Goal: Information Seeking & Learning: Learn about a topic

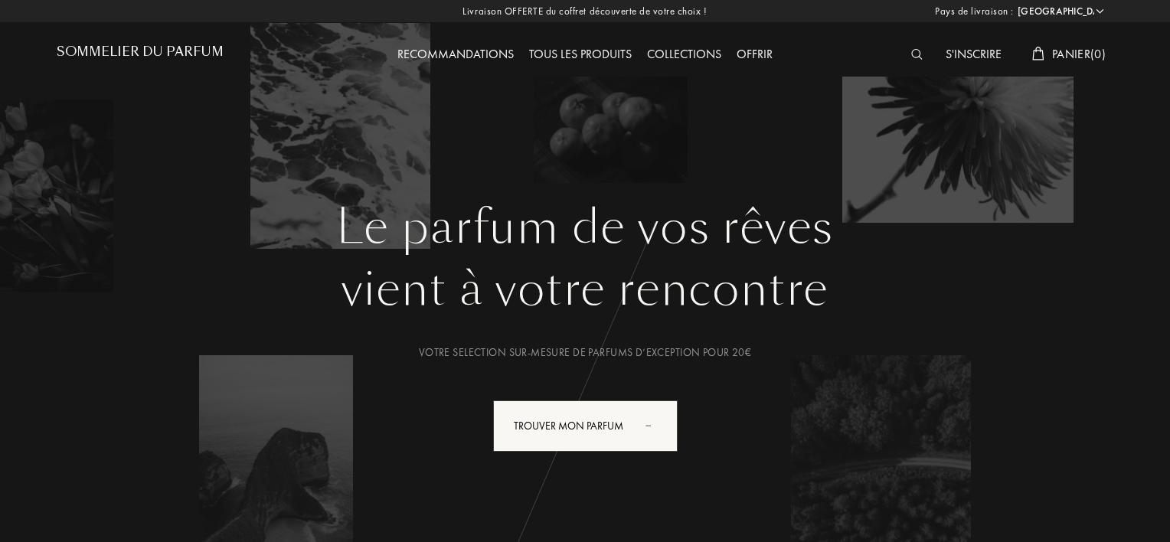
select select "FR"
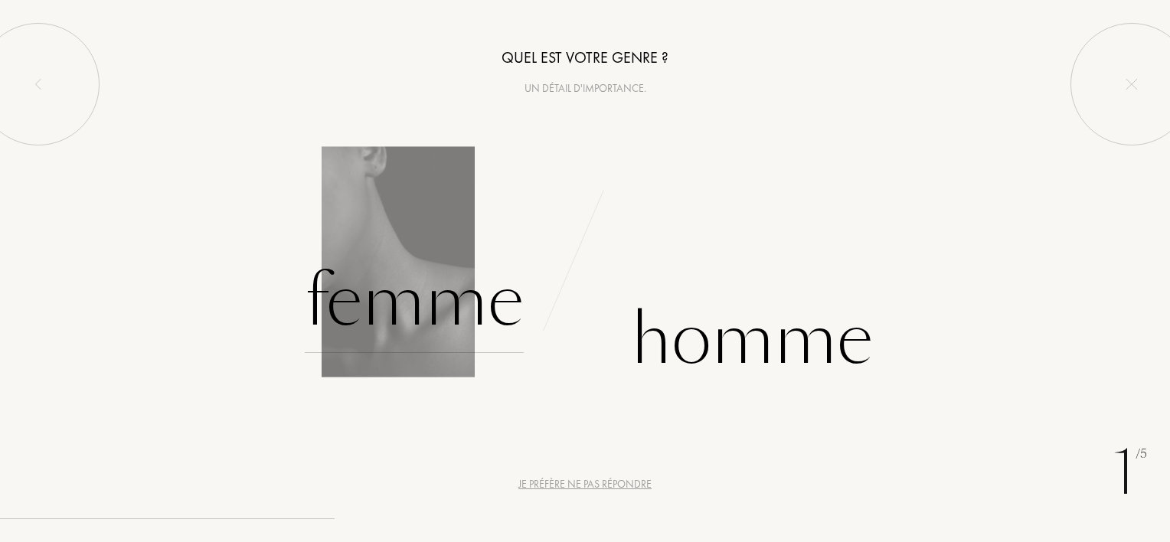
click at [462, 334] on div "Femme" at bounding box center [414, 301] width 219 height 103
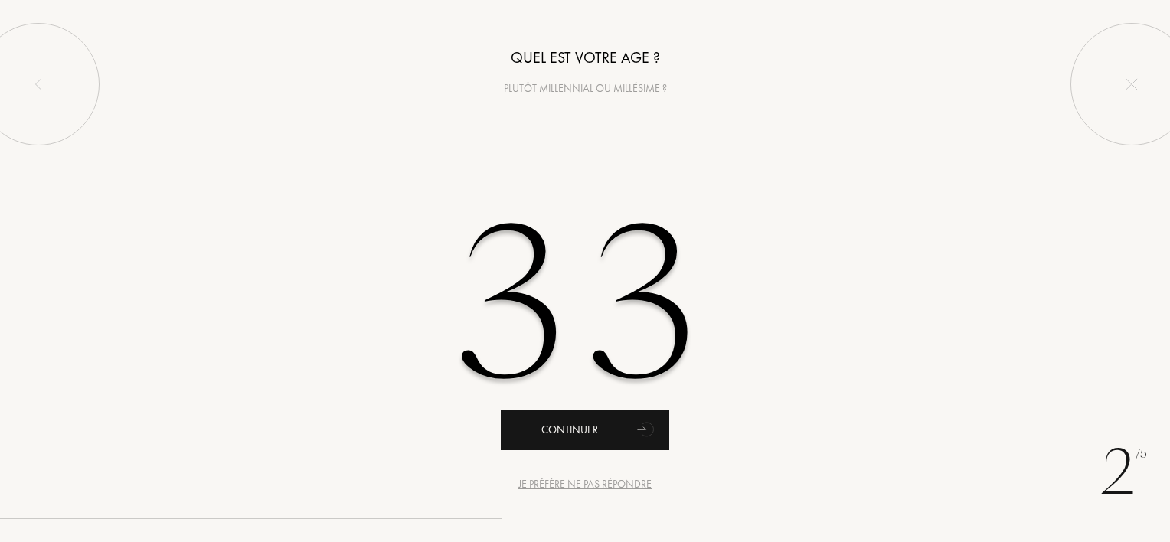
type input "33"
click at [577, 441] on div "Continuer" at bounding box center [585, 430] width 168 height 41
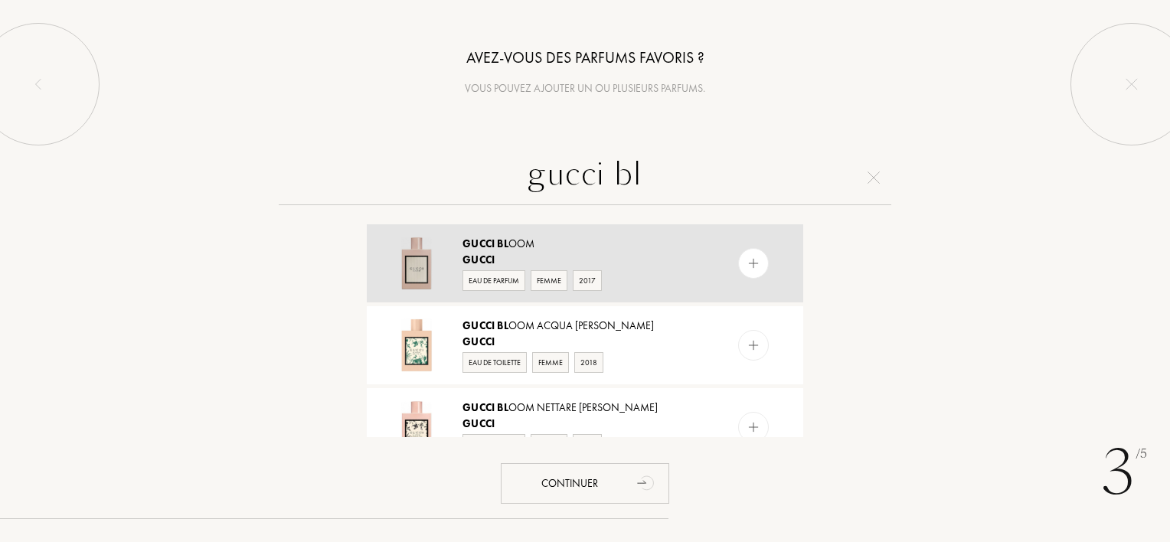
type input "gucci bl"
click at [754, 266] on img at bounding box center [754, 264] width 15 height 15
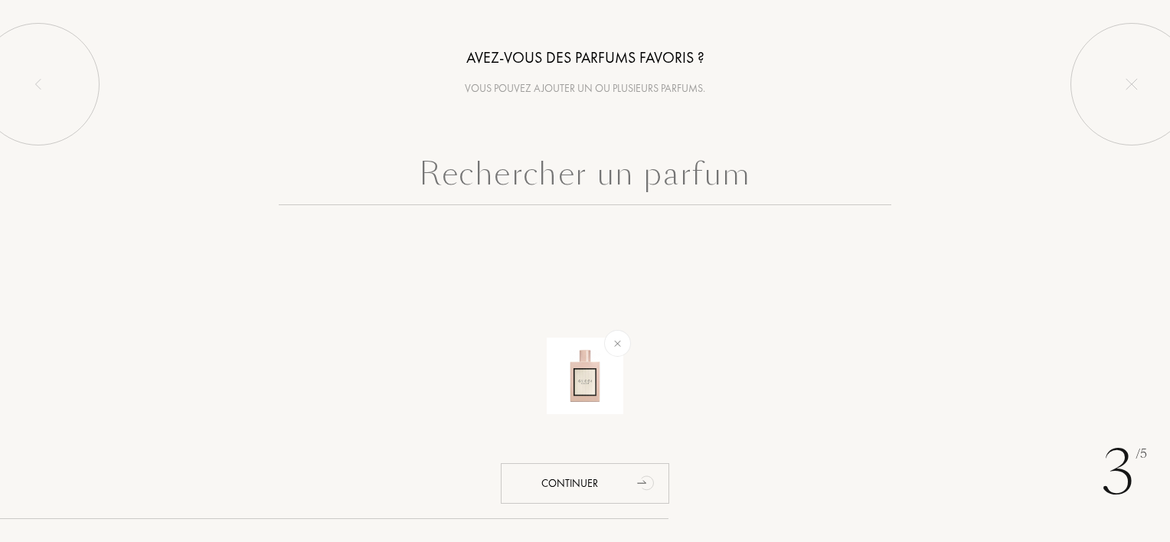
click at [576, 175] on input "text" at bounding box center [585, 177] width 613 height 55
type input "f"
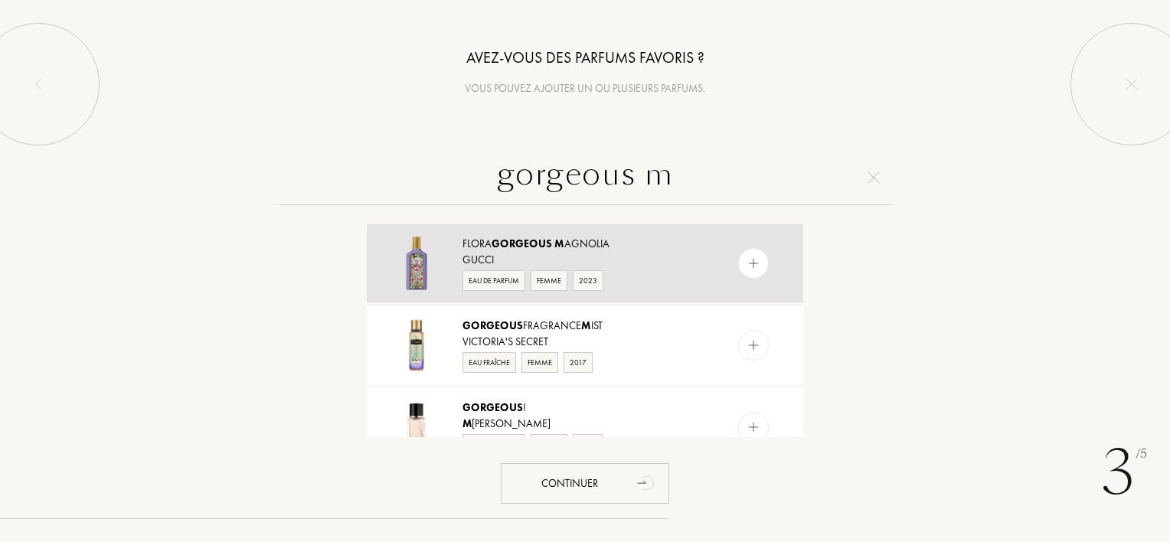
type input "gorgeous m"
click at [757, 263] on img at bounding box center [754, 264] width 15 height 15
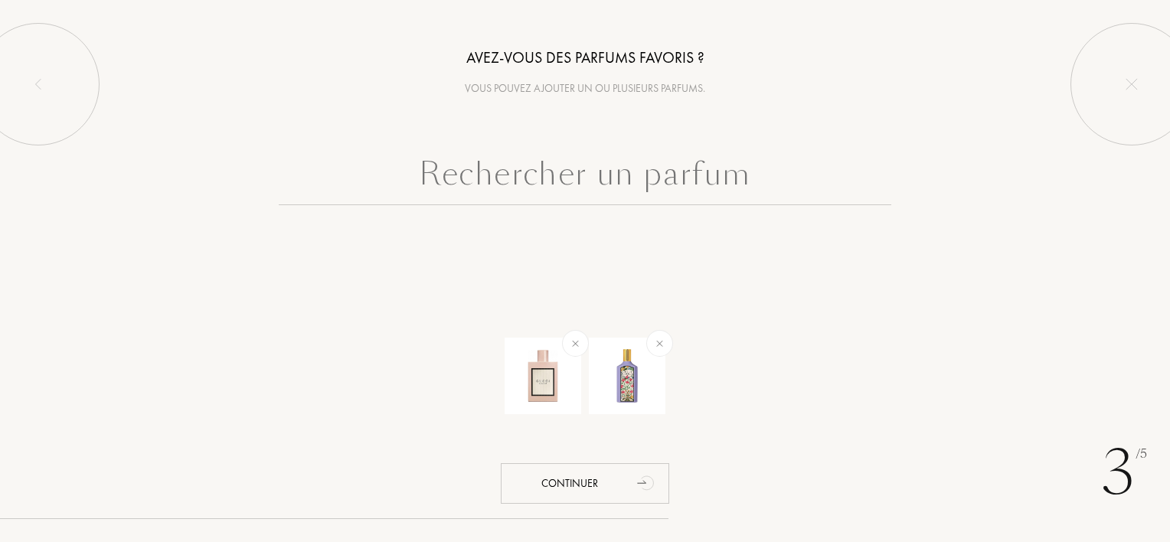
click at [548, 182] on input "text" at bounding box center [585, 177] width 613 height 55
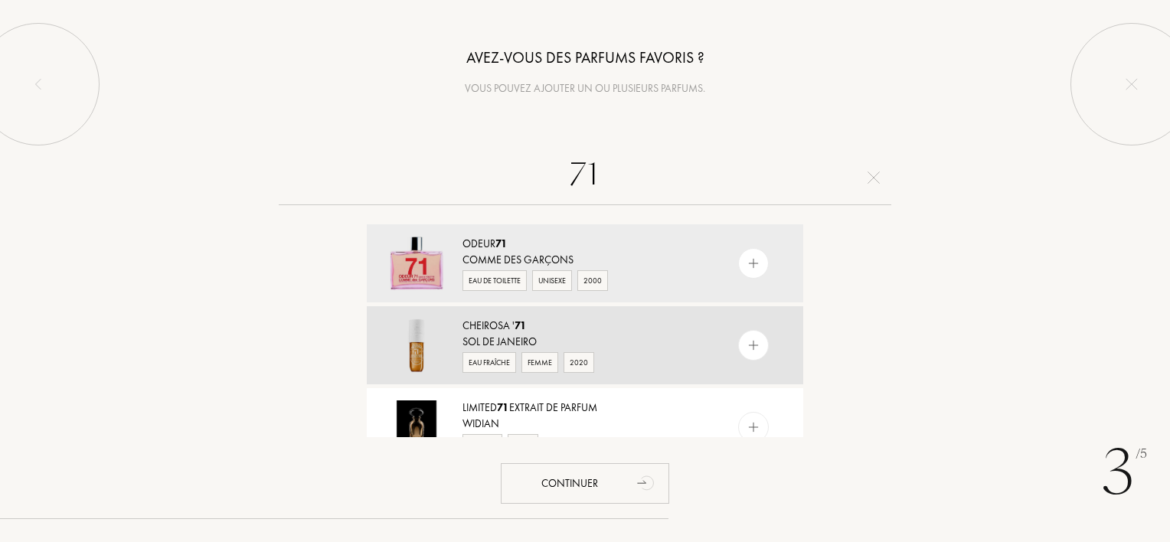
type input "71"
click at [757, 345] on img at bounding box center [754, 346] width 15 height 15
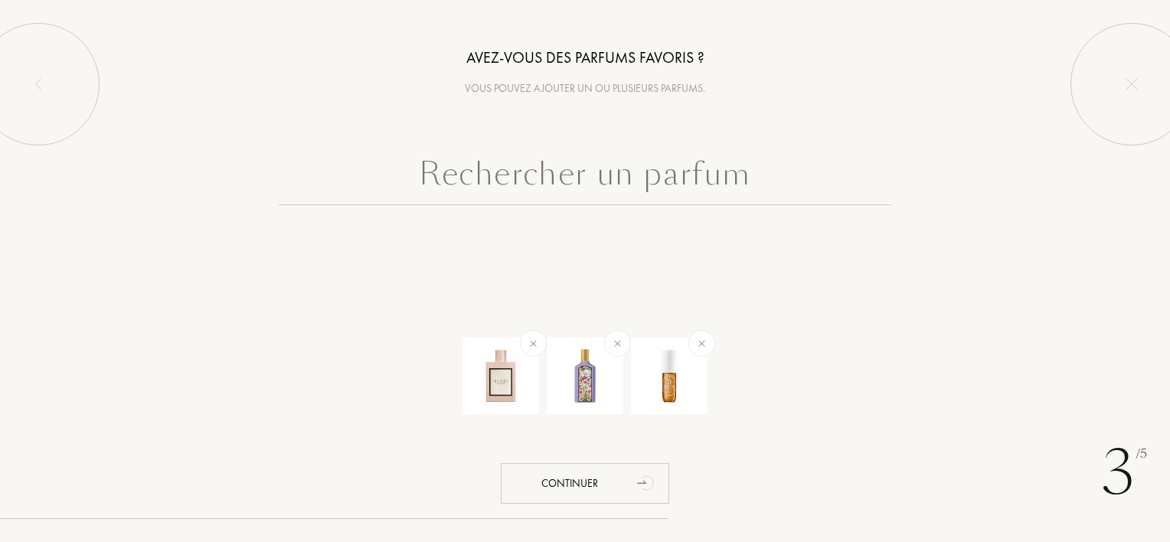
click at [555, 175] on input "text" at bounding box center [585, 177] width 613 height 55
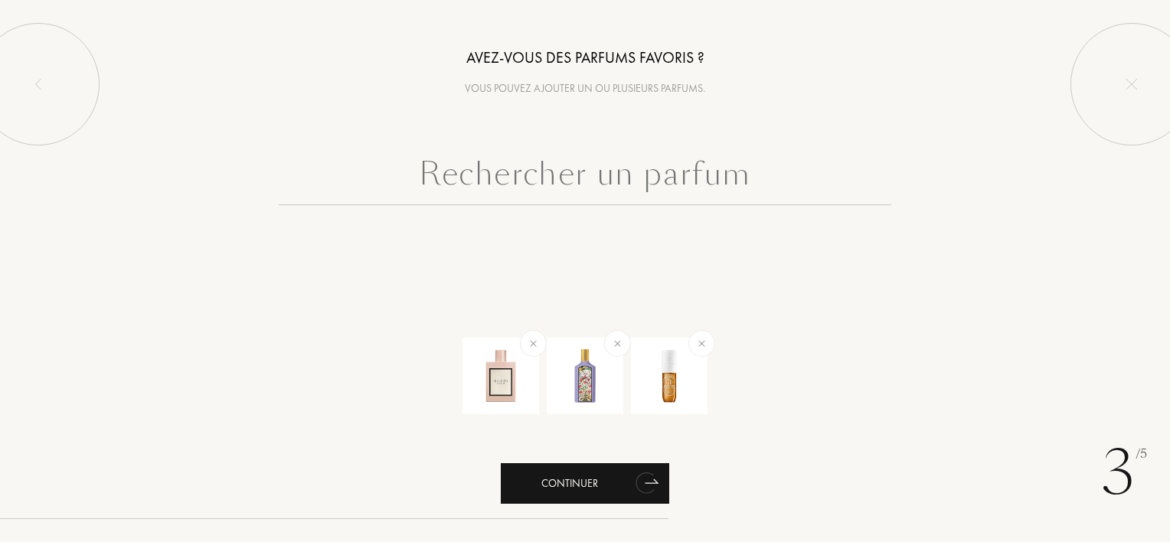
click at [581, 484] on div "Continuer" at bounding box center [585, 483] width 168 height 41
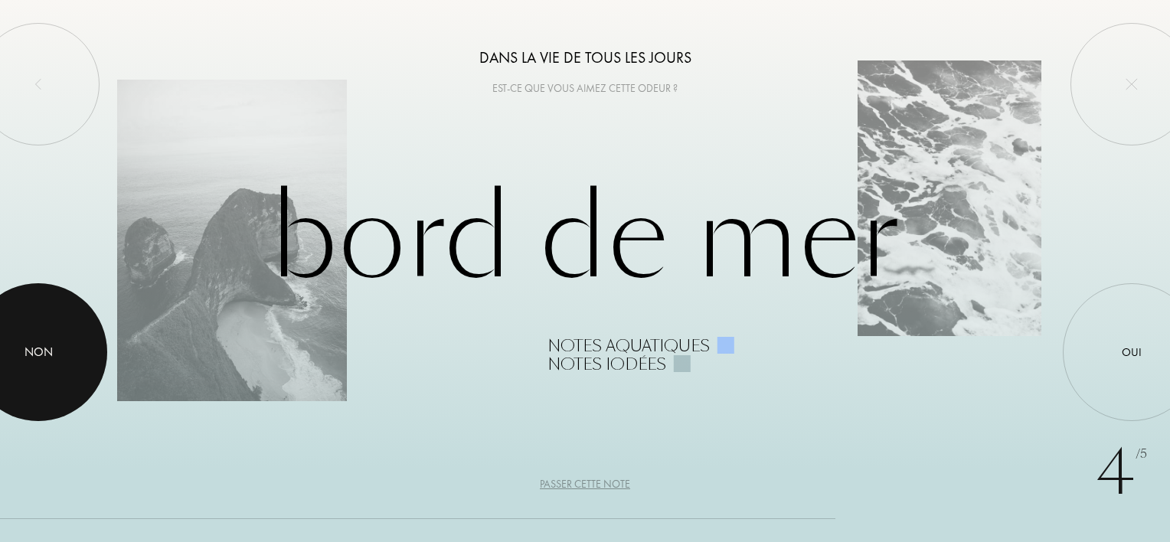
click at [51, 336] on div at bounding box center [38, 352] width 138 height 138
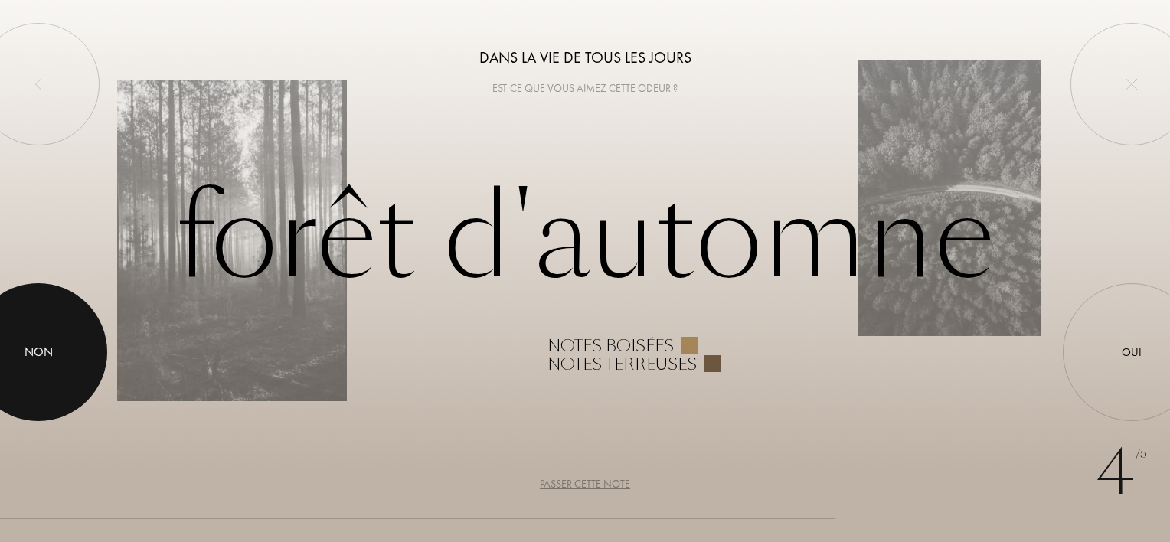
click at [51, 336] on div at bounding box center [38, 352] width 138 height 138
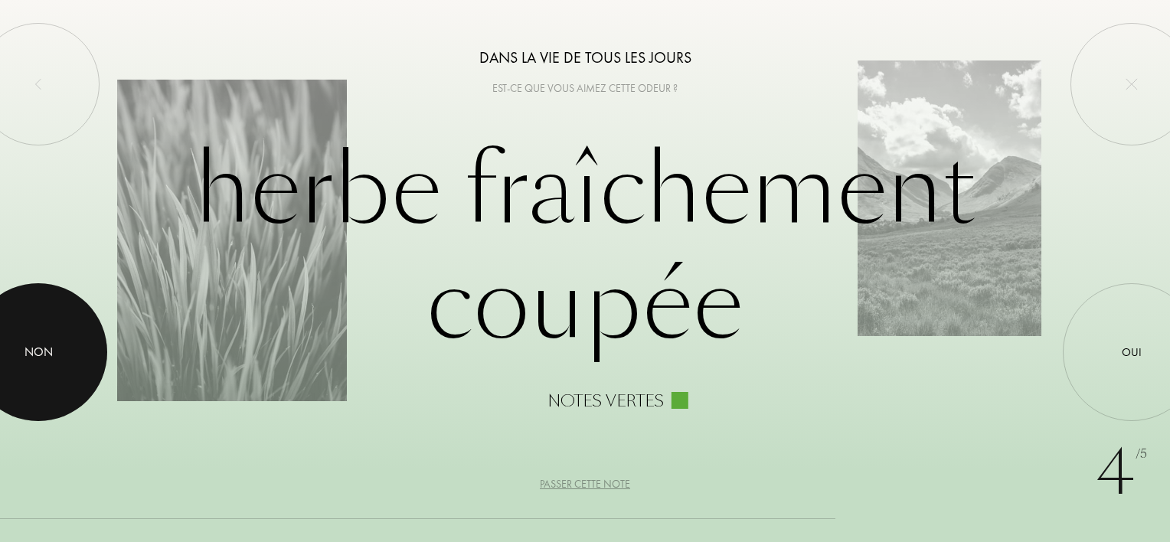
click at [51, 336] on div at bounding box center [38, 352] width 138 height 138
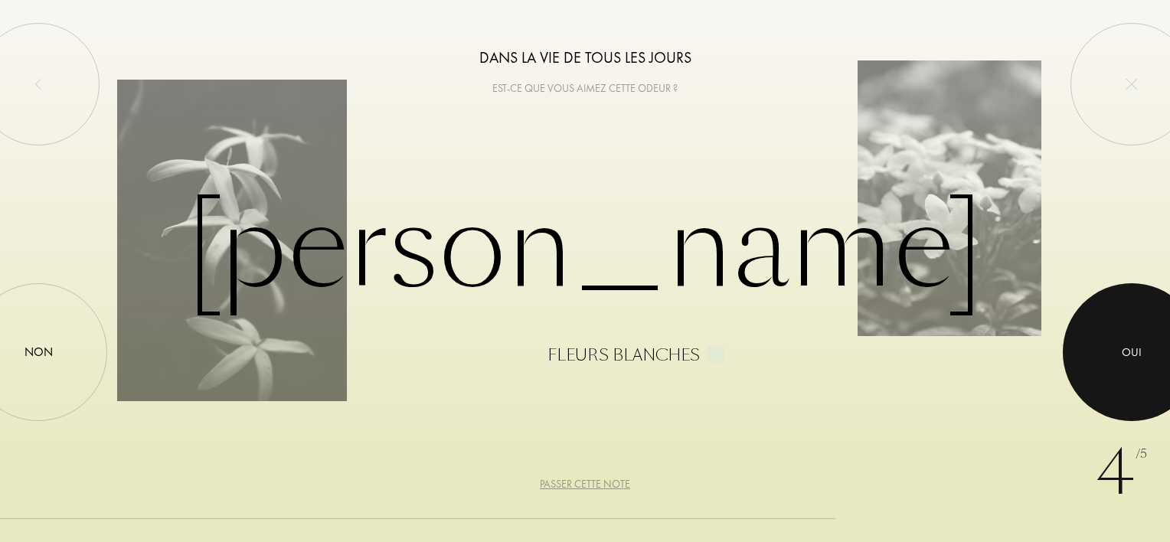
click at [1122, 348] on div "Oui" at bounding box center [1132, 353] width 20 height 18
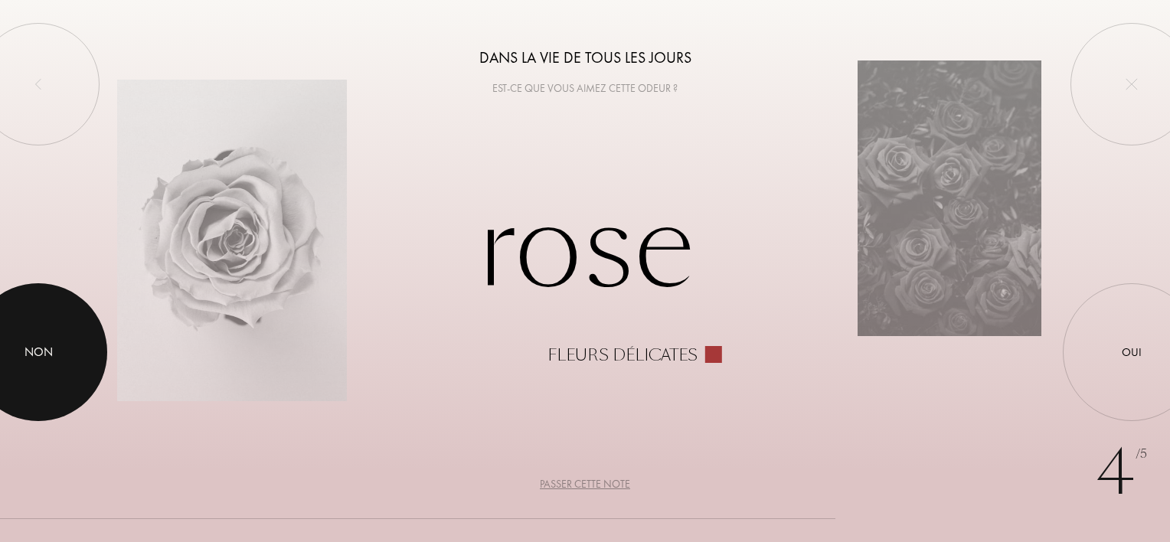
click at [50, 337] on div at bounding box center [38, 352] width 138 height 138
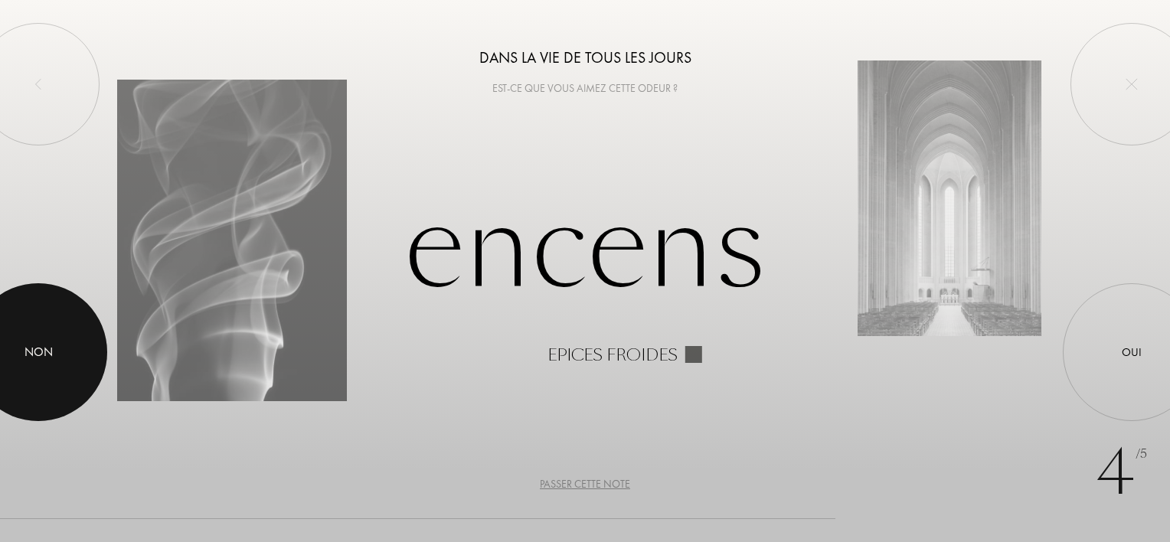
click at [50, 337] on div at bounding box center [38, 352] width 138 height 138
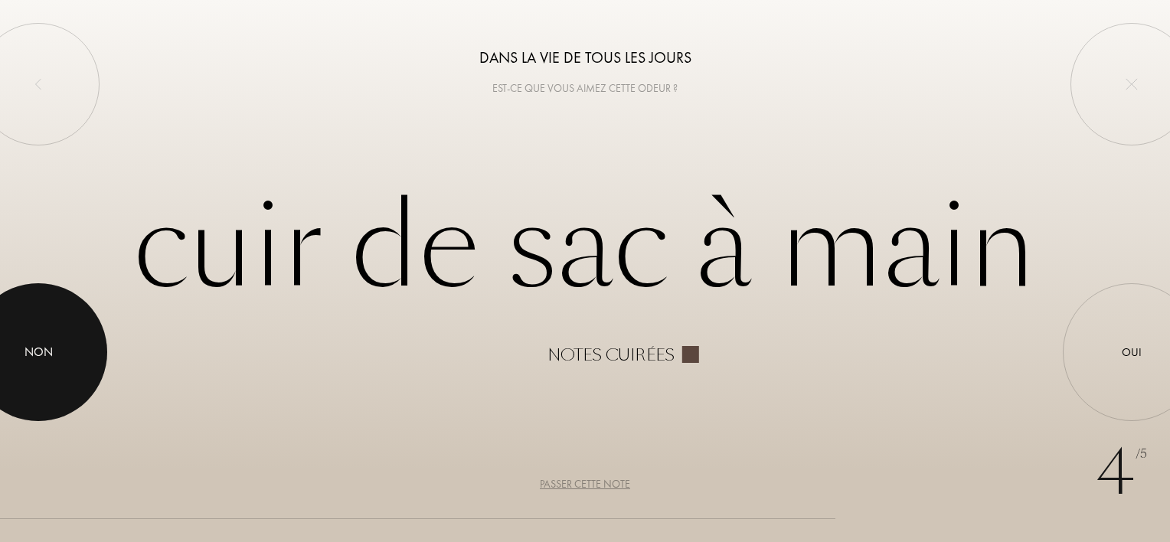
click at [50, 337] on div at bounding box center [38, 352] width 138 height 138
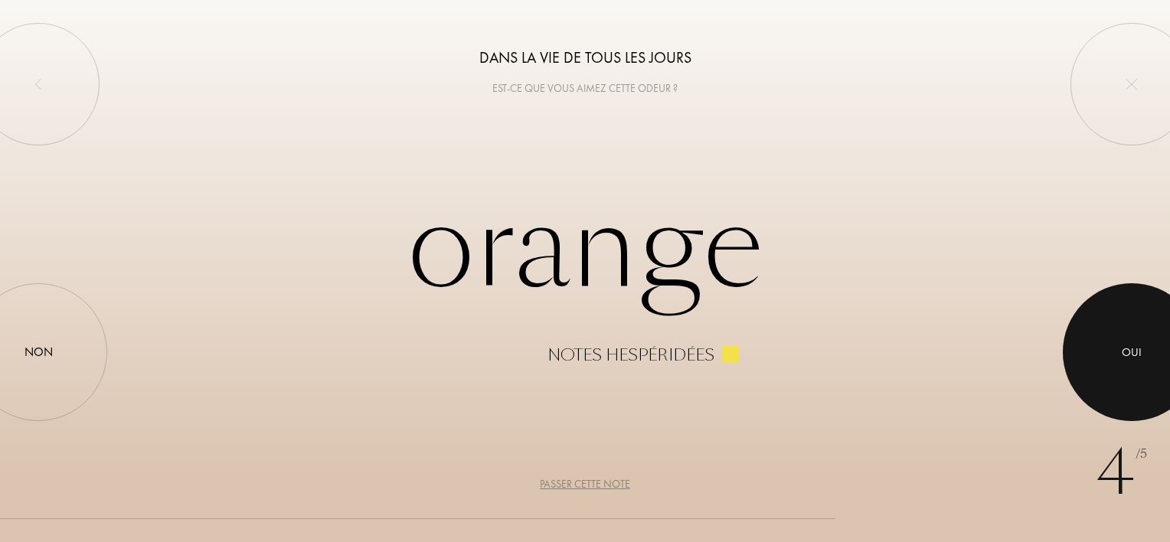
click at [1125, 370] on div at bounding box center [1132, 352] width 138 height 138
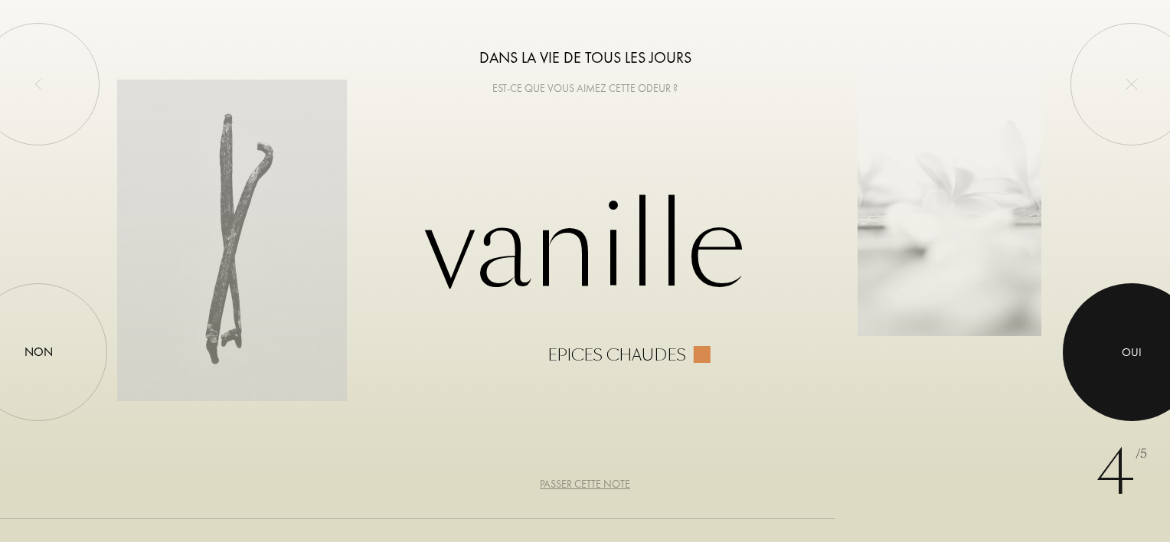
click at [1125, 370] on div at bounding box center [1132, 352] width 138 height 138
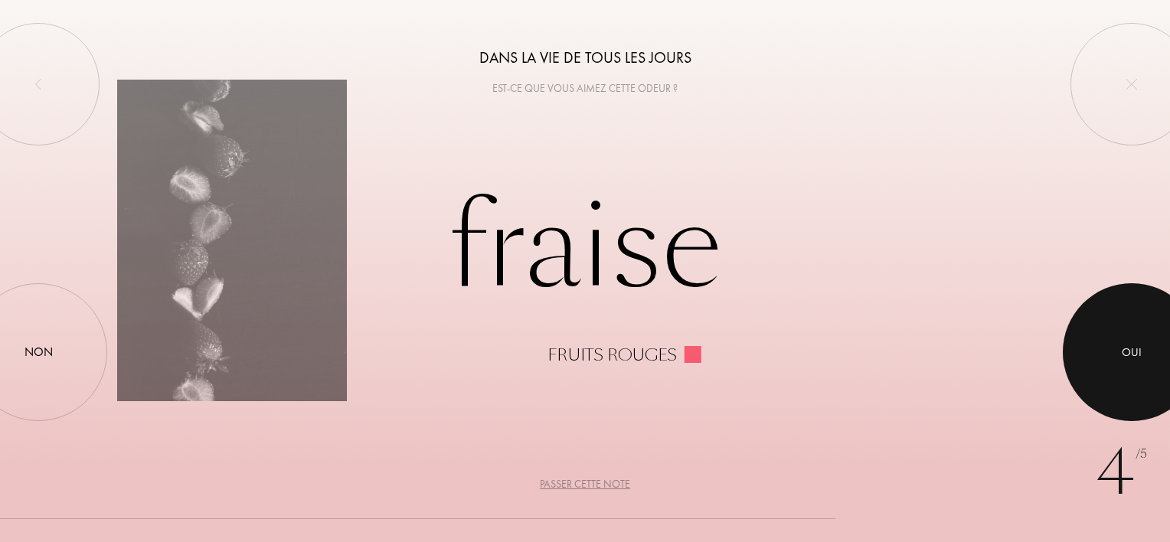
click at [1125, 370] on div at bounding box center [1132, 352] width 138 height 138
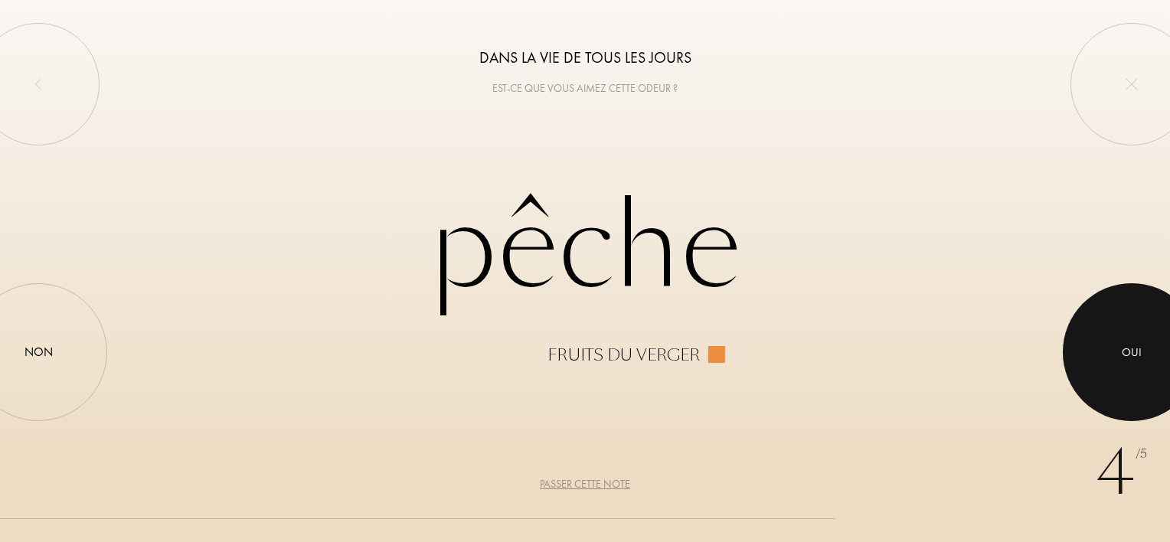
click at [1125, 370] on div at bounding box center [1132, 352] width 138 height 138
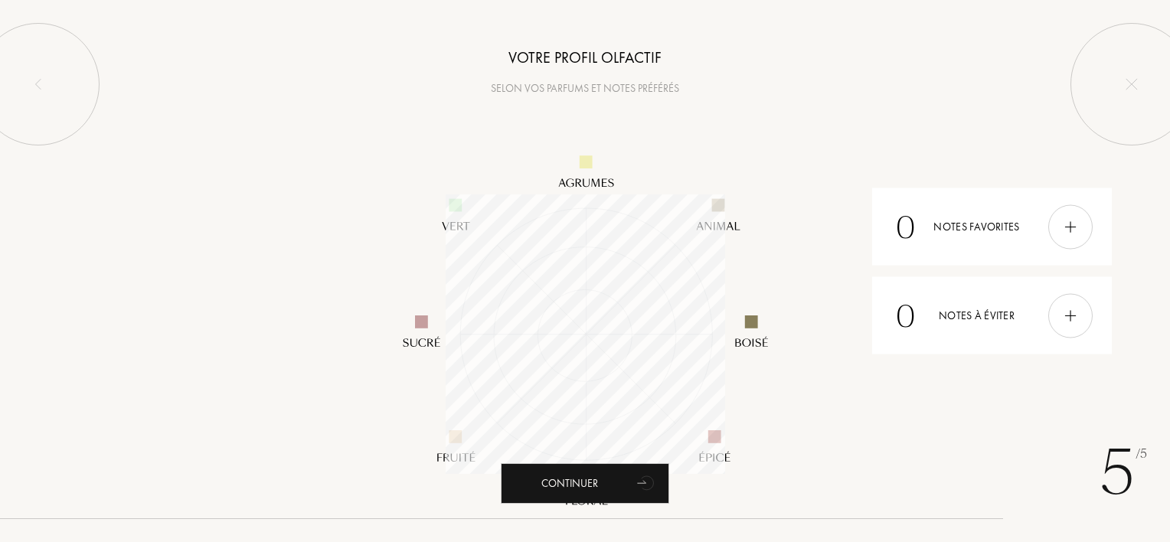
scroll to position [280, 280]
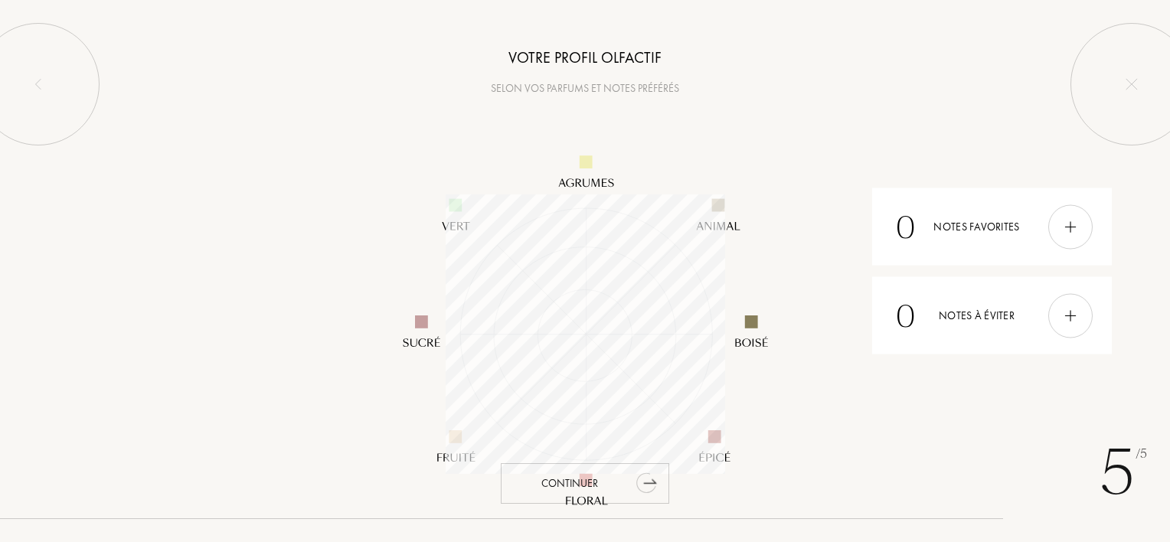
click at [594, 487] on div "Continuer" at bounding box center [585, 483] width 168 height 41
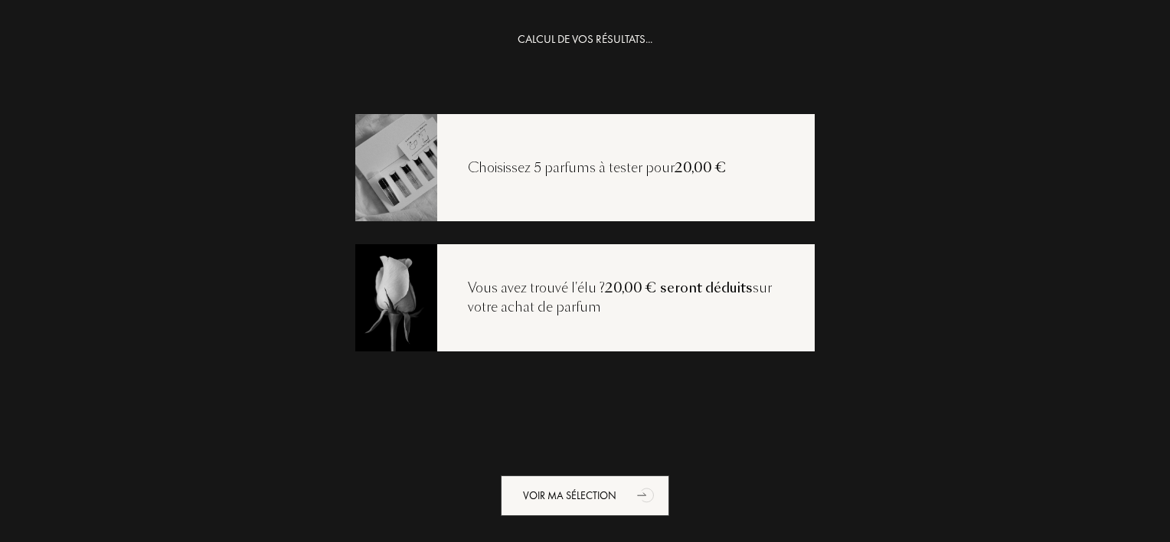
click at [609, 178] on div "Choisissez 5 parfums à tester pour 20,00 €" at bounding box center [585, 167] width 460 height 107
click at [623, 182] on div "Choisissez 5 parfums à tester pour 20,00 €" at bounding box center [585, 167] width 460 height 107
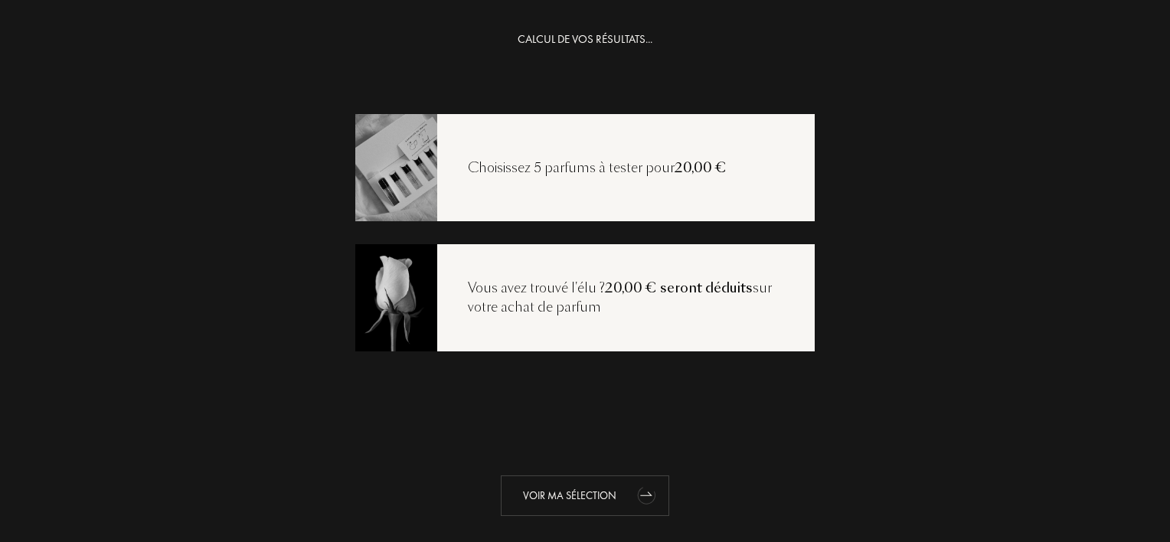
click at [588, 491] on div "Voir ma sélection" at bounding box center [585, 496] width 168 height 41
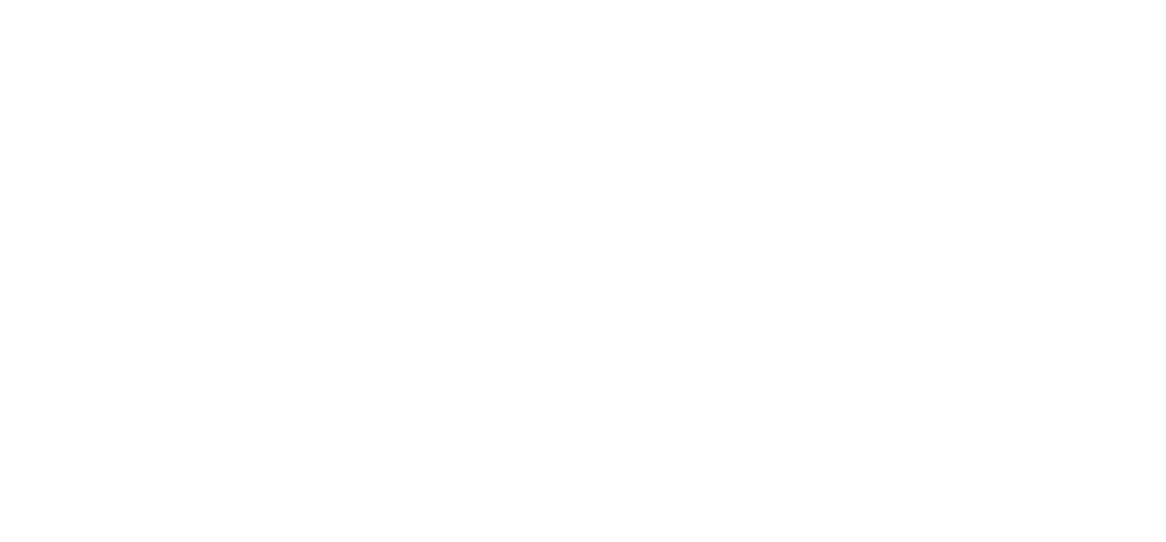
select select "FR"
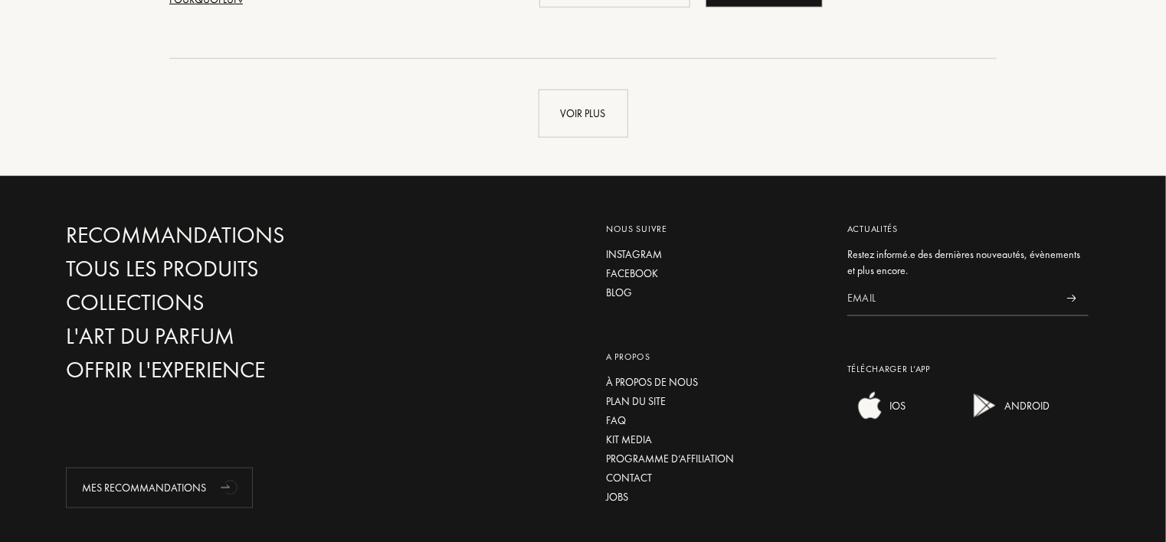
scroll to position [3844, 0]
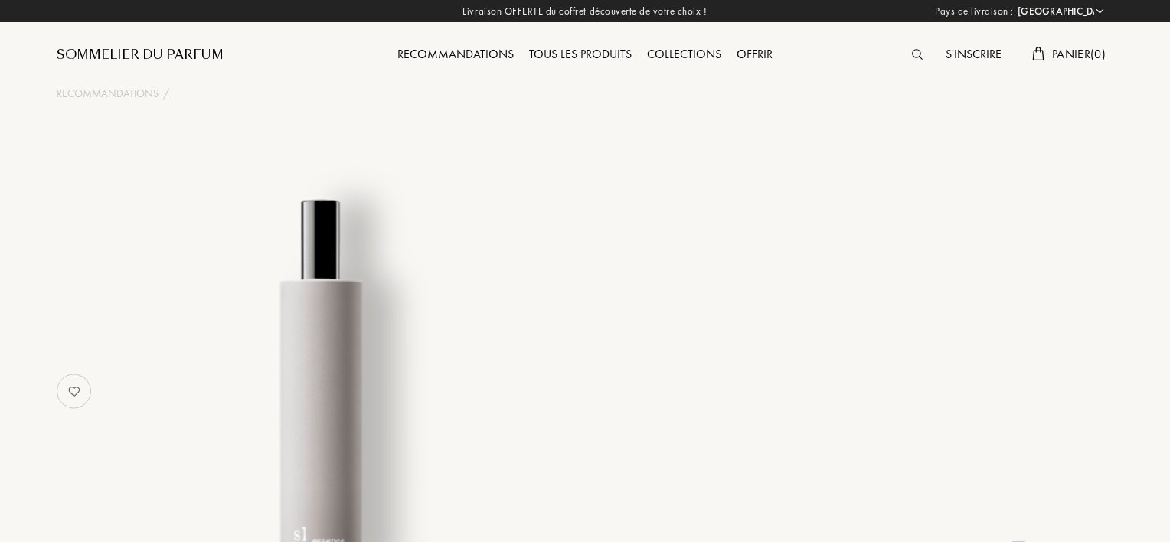
select select "FR"
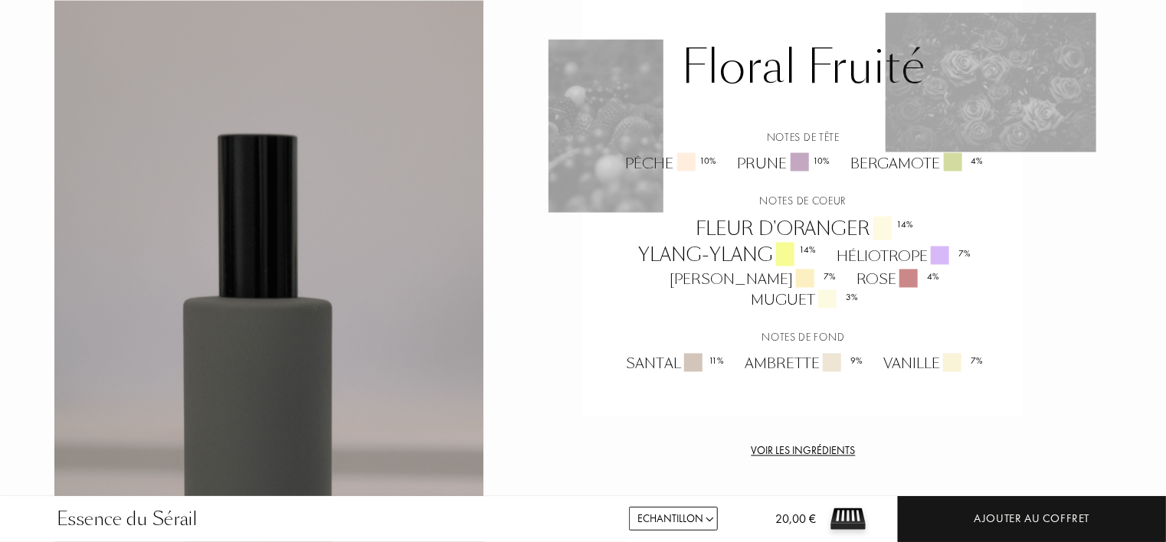
scroll to position [1225, 0]
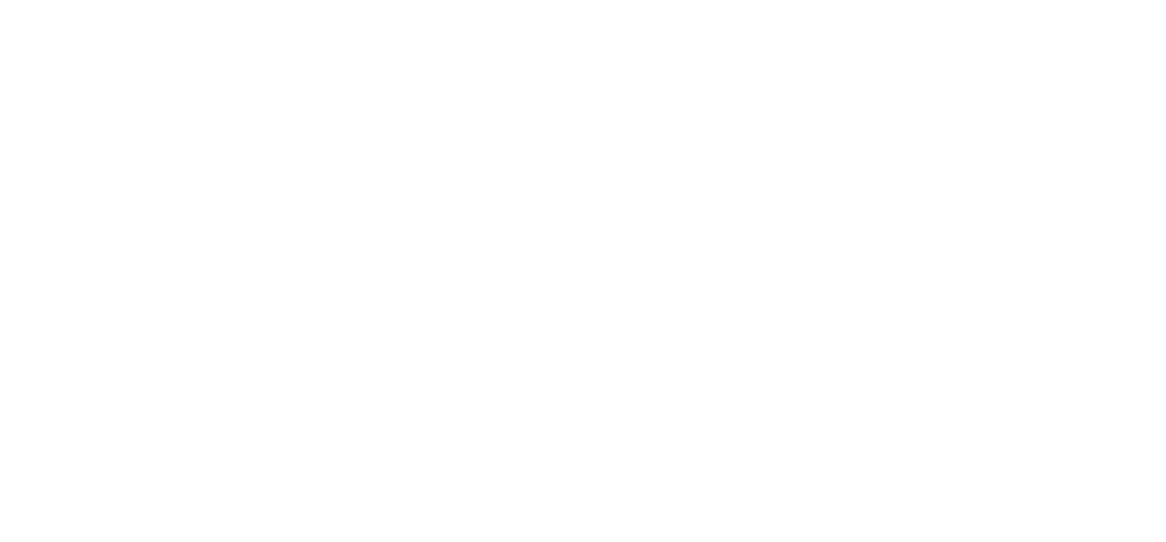
select select "FR"
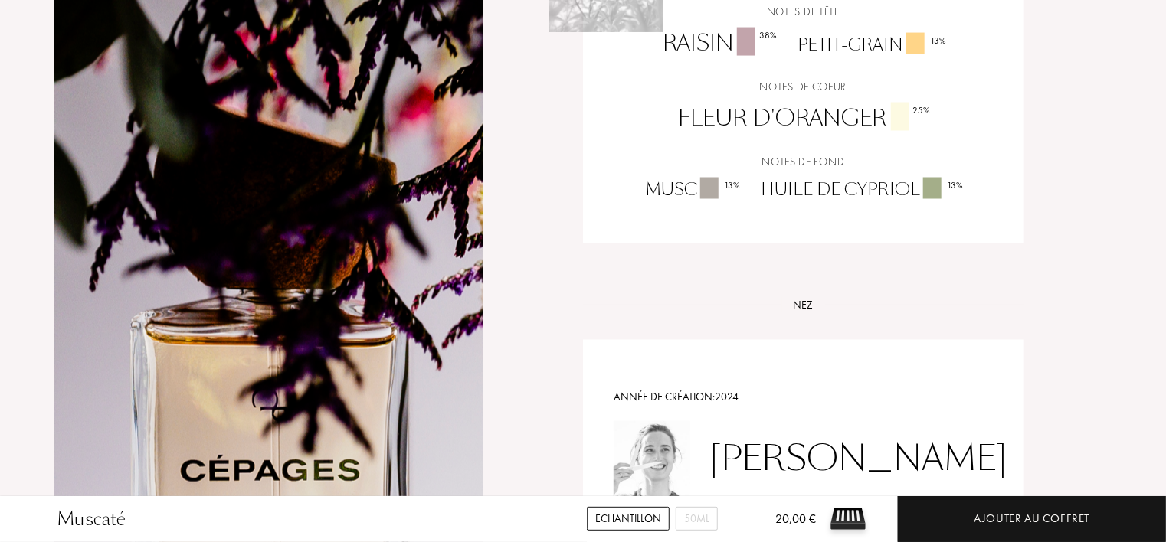
scroll to position [1256, 0]
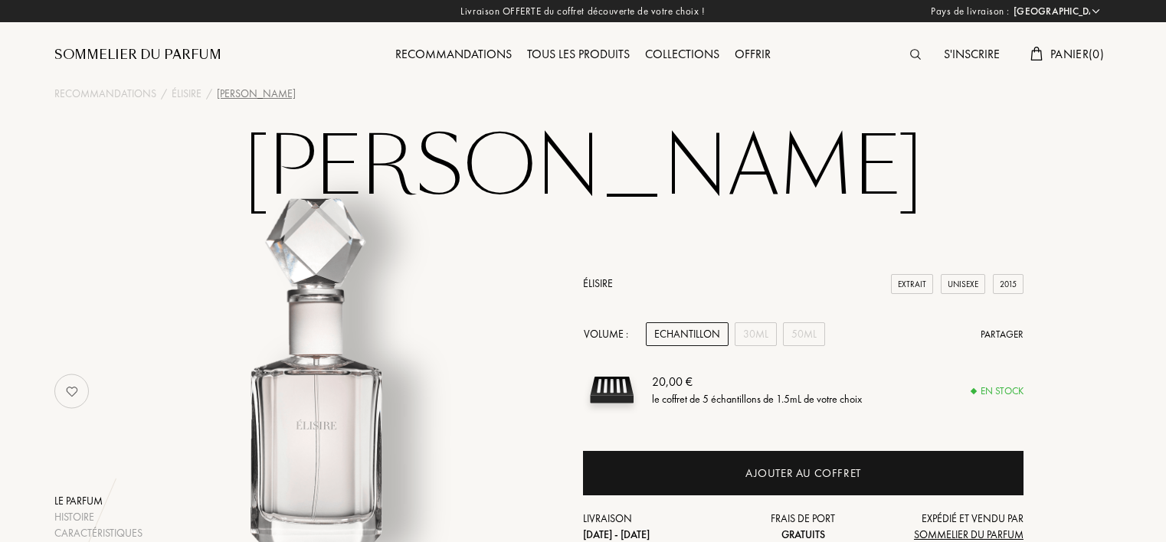
select select "FR"
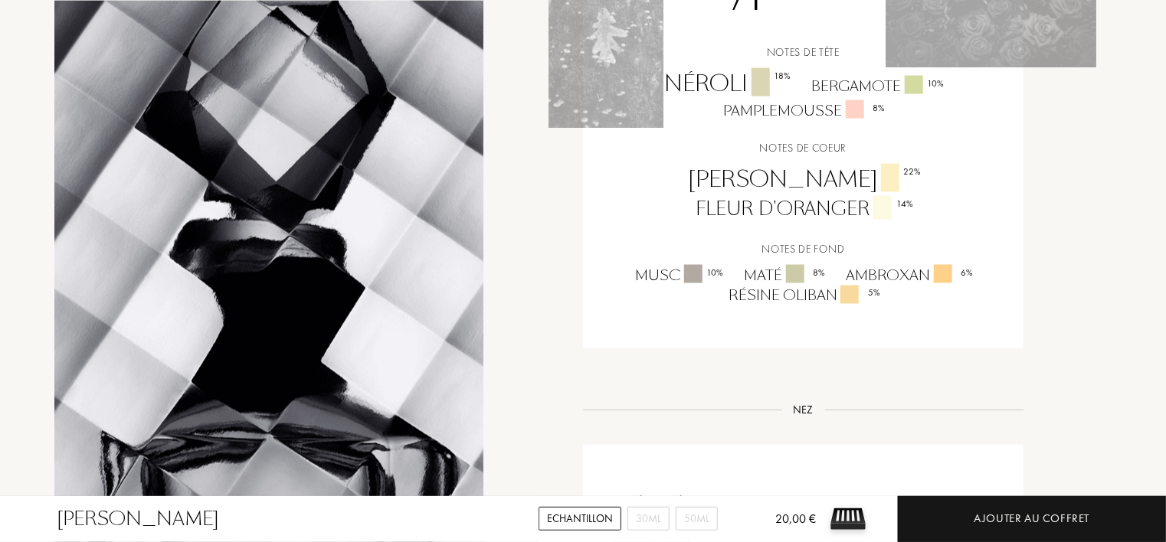
scroll to position [1164, 0]
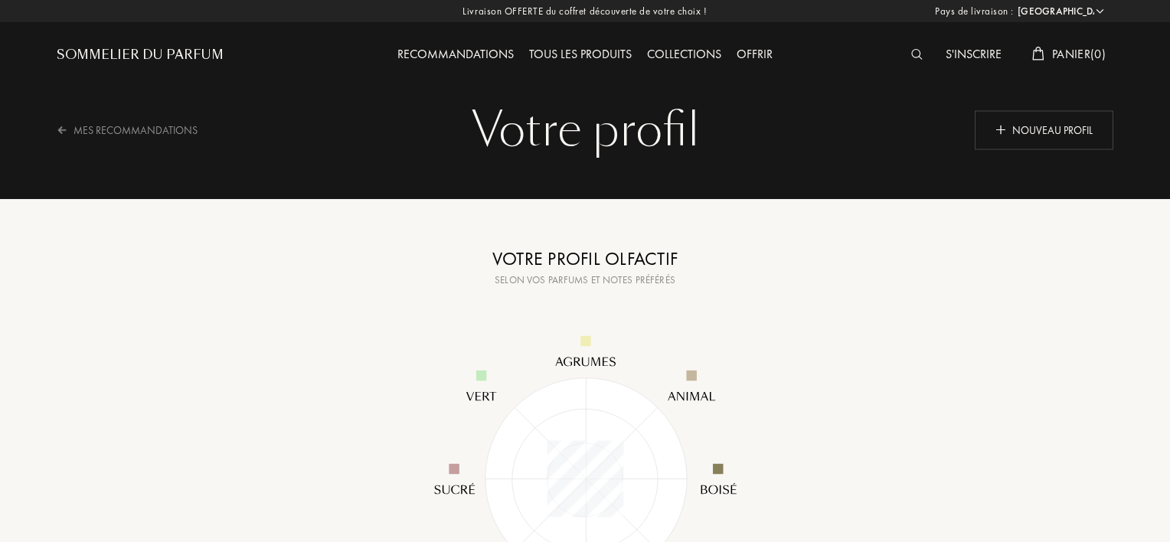
select select "FR"
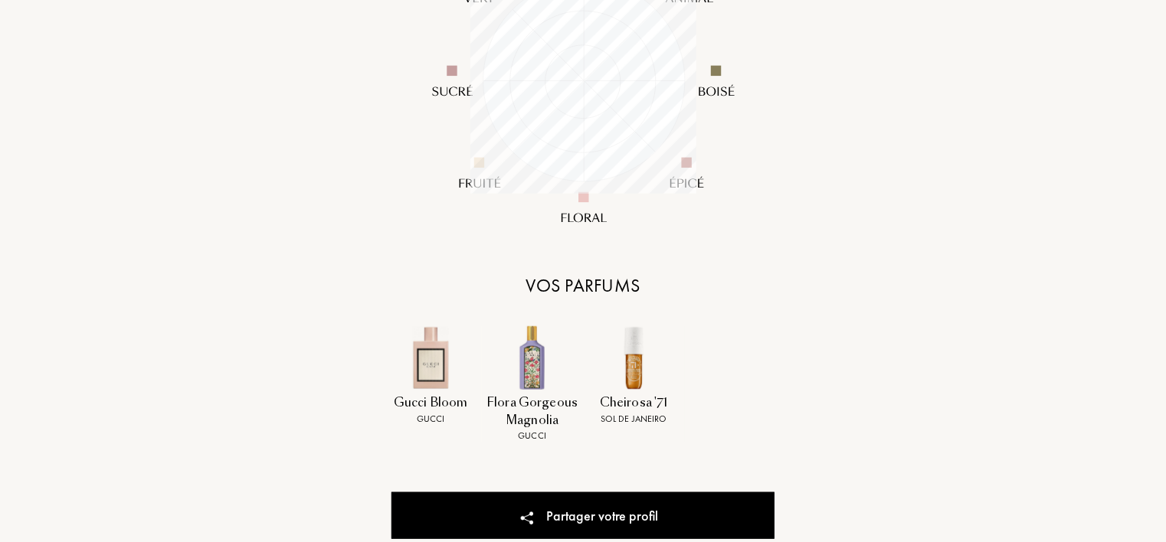
scroll to position [521, 0]
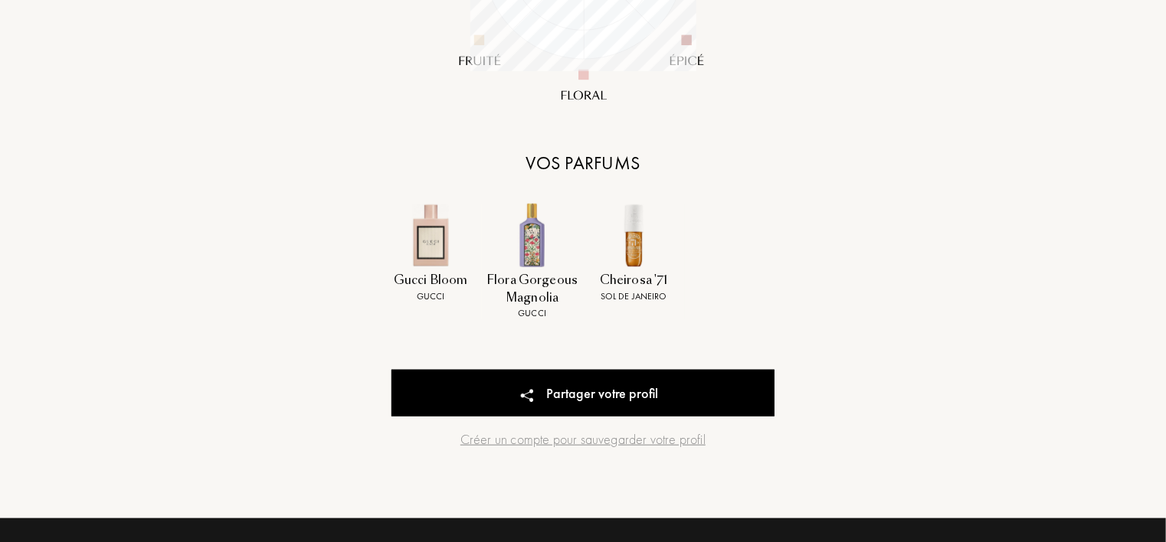
click at [541, 247] on img at bounding box center [532, 236] width 64 height 64
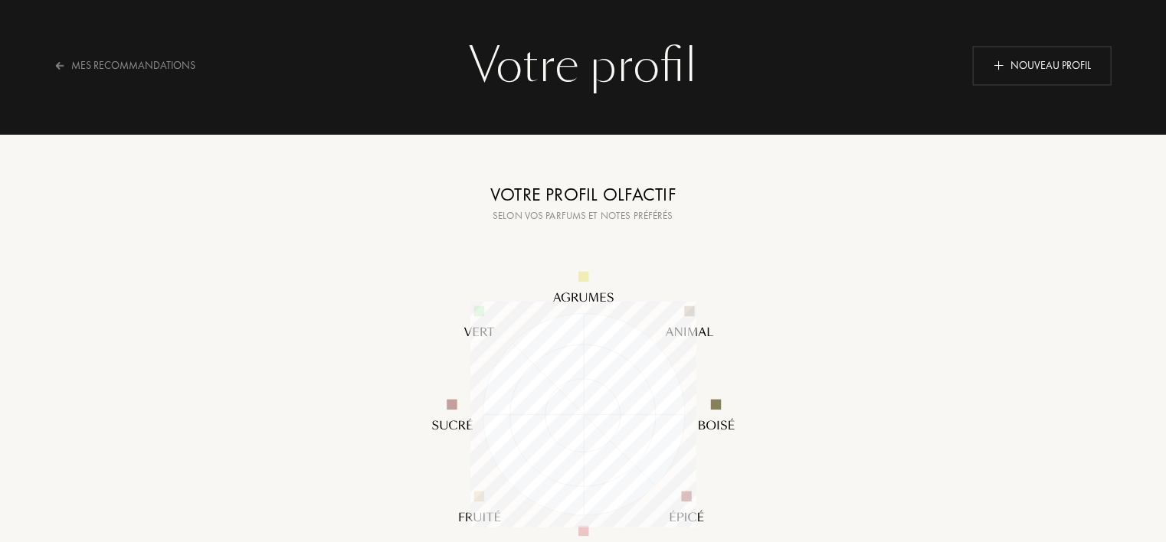
scroll to position [0, 0]
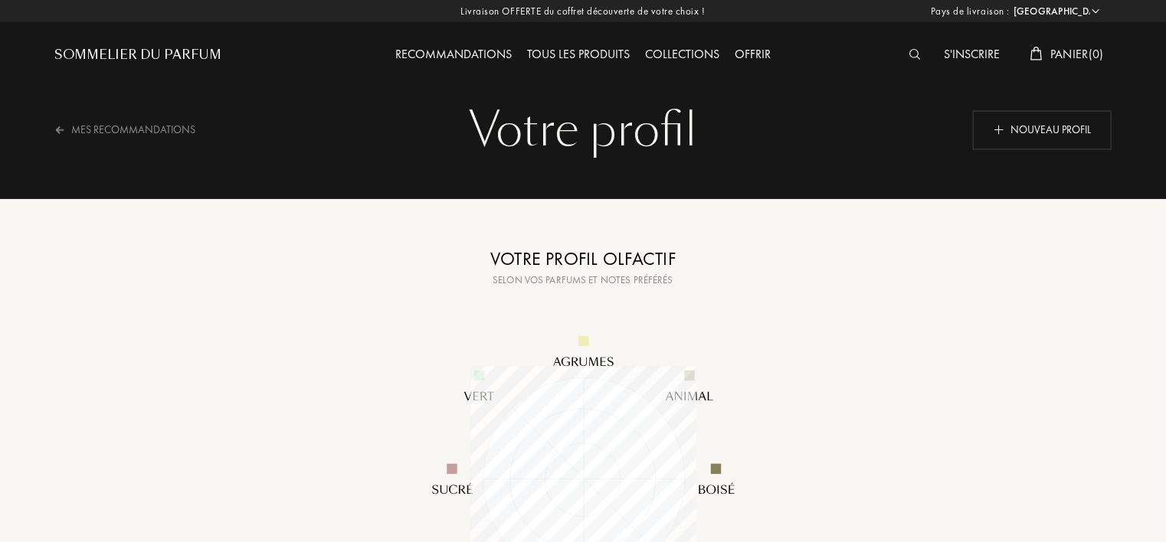
click at [190, 52] on div "Sommelier du Parfum" at bounding box center [137, 55] width 167 height 18
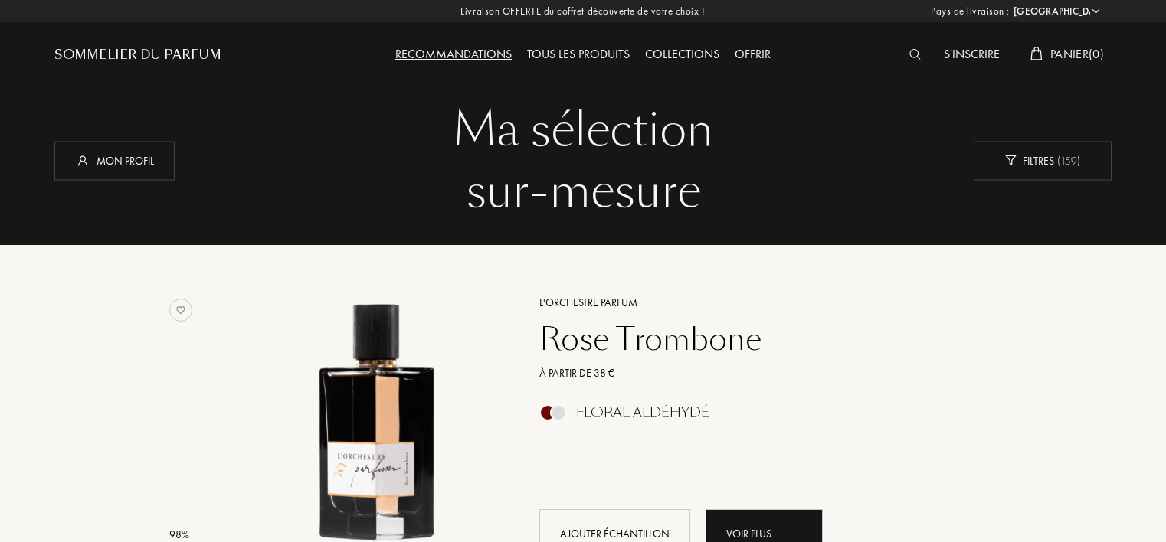
select select "FR"
click at [142, 168] on div "Mon profil" at bounding box center [114, 160] width 120 height 39
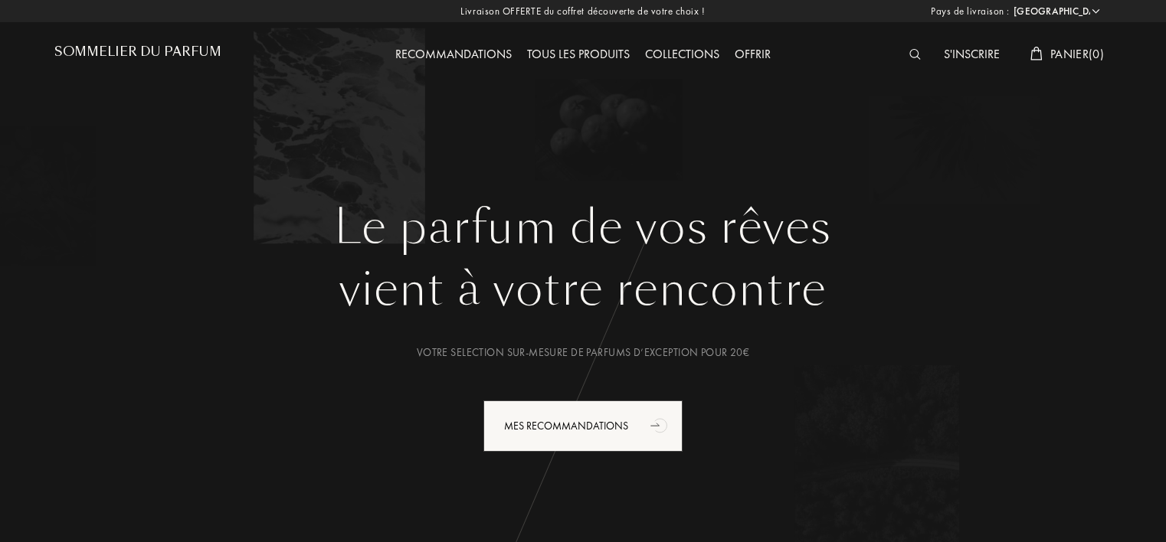
select select "FR"
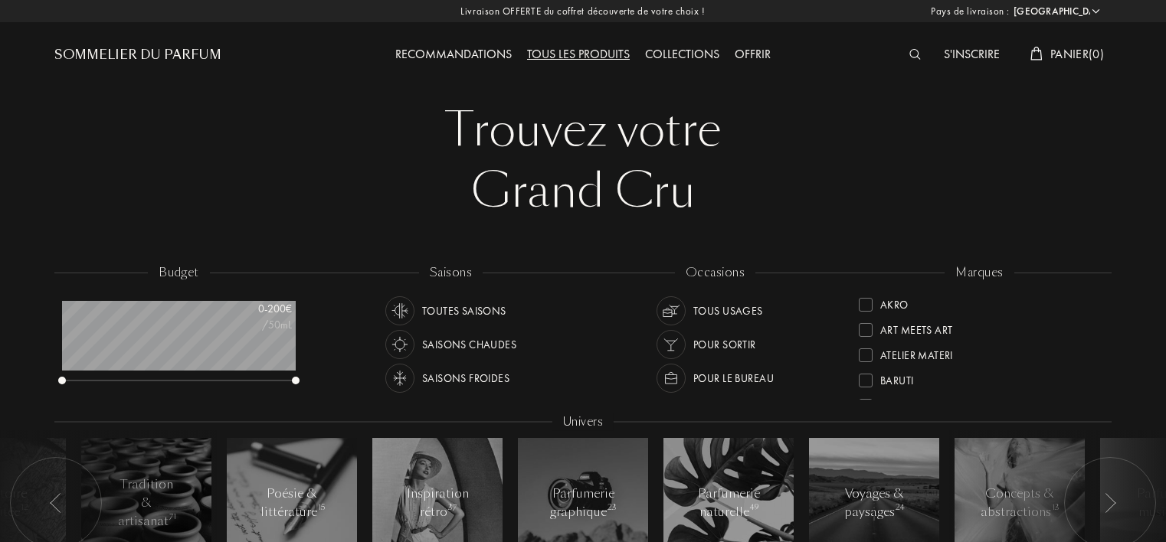
select select "FR"
click at [460, 54] on div "Recommandations" at bounding box center [454, 55] width 132 height 20
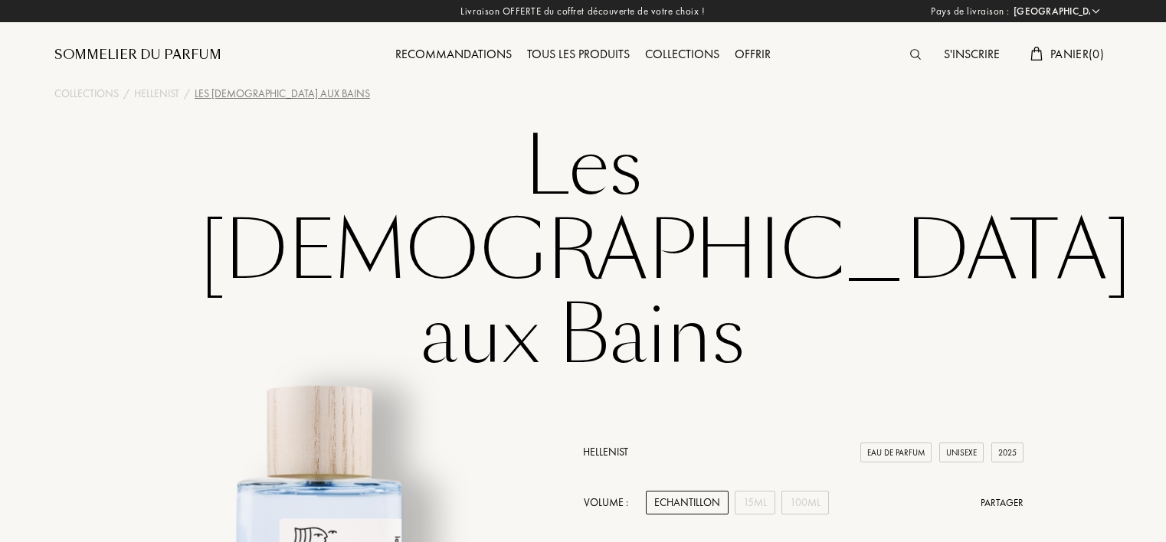
select select "FR"
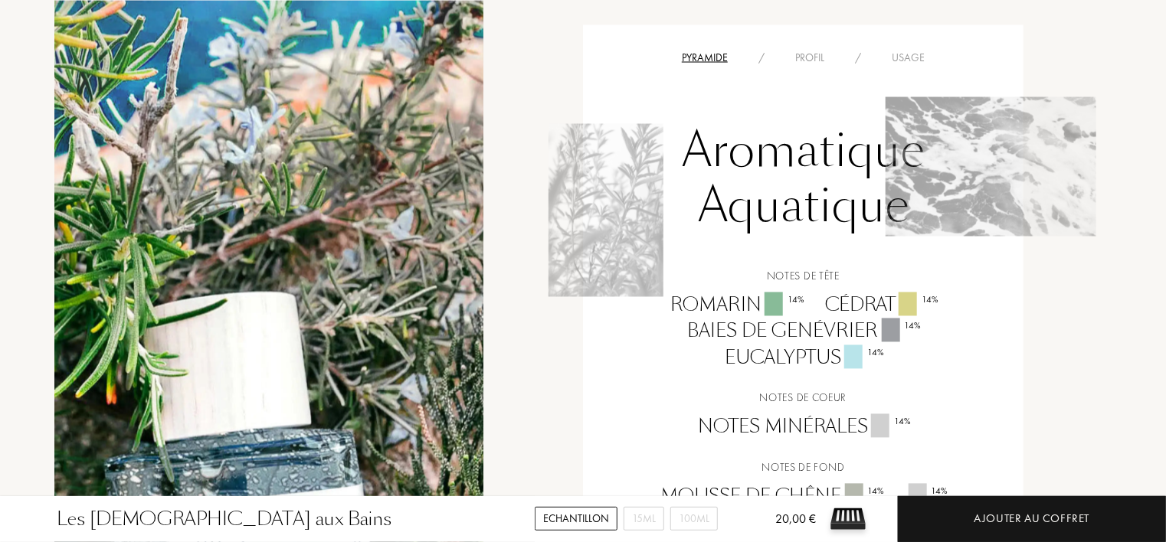
scroll to position [1440, 0]
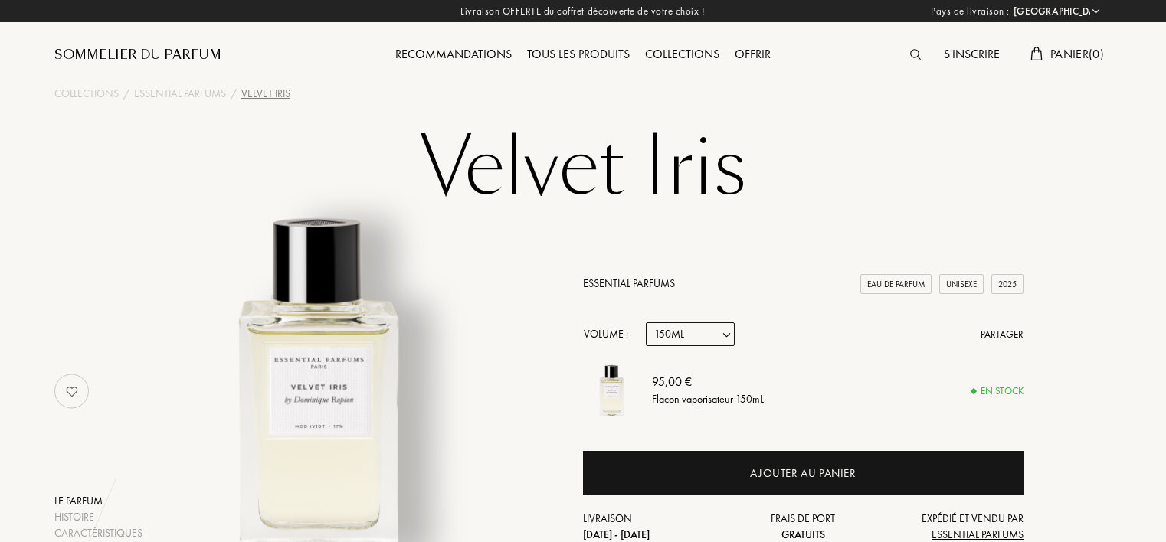
select select "FR"
select select "3"
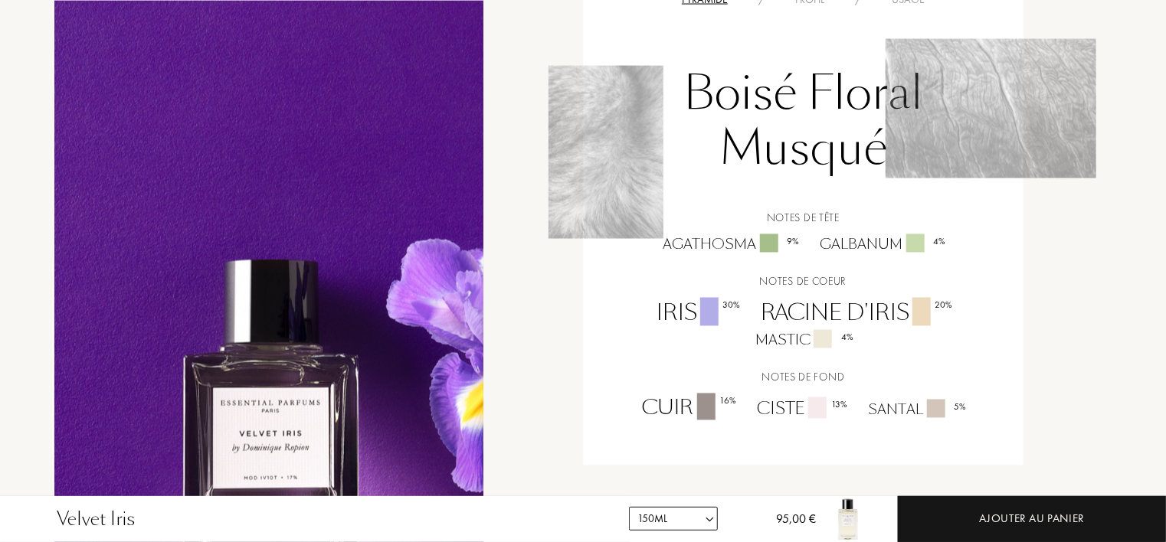
scroll to position [1440, 0]
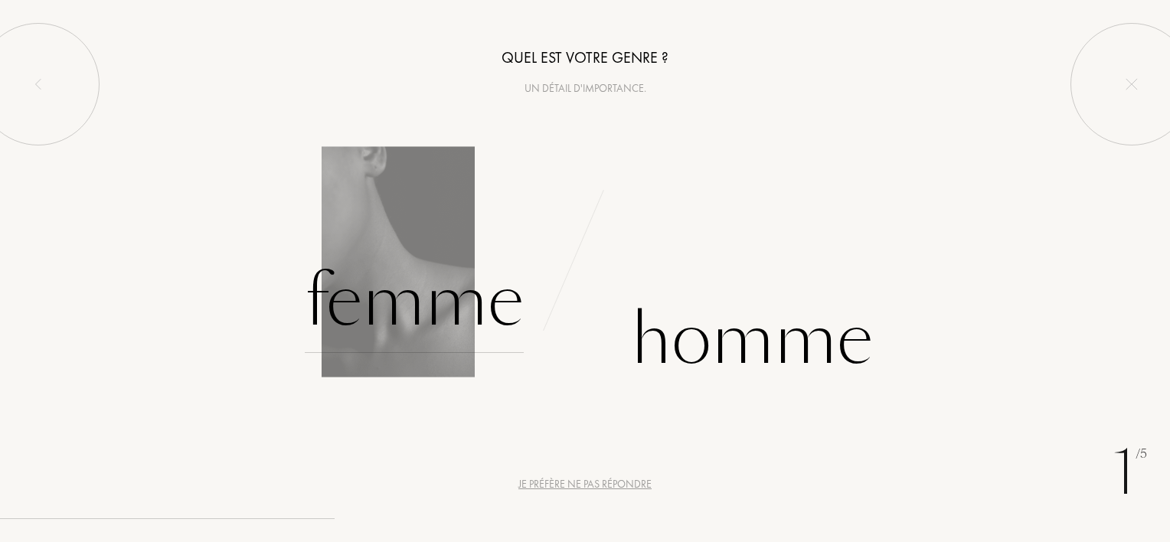
click at [438, 325] on div "Femme" at bounding box center [414, 301] width 219 height 103
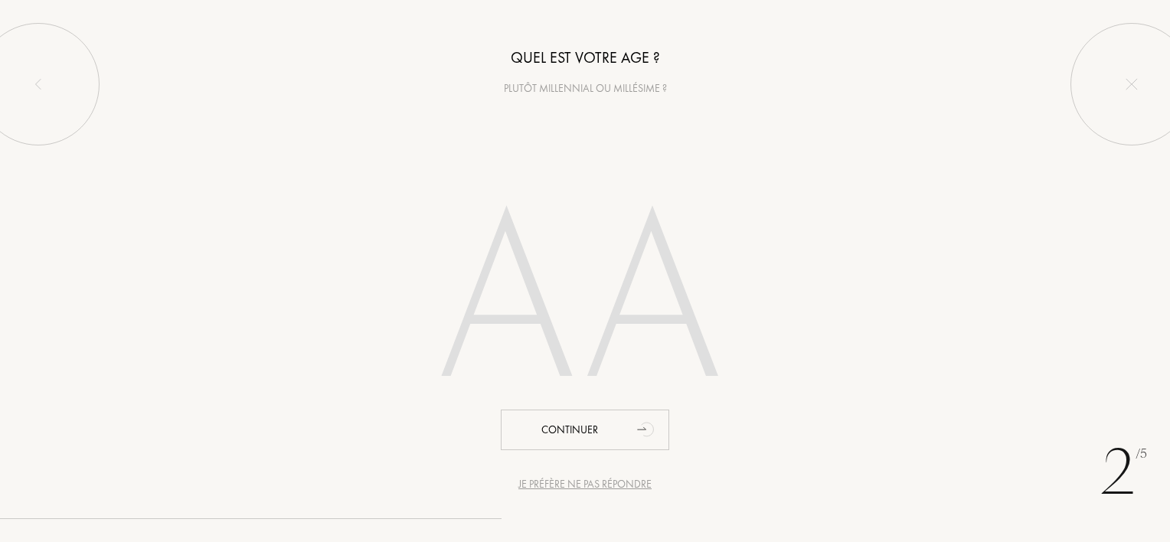
click at [549, 321] on input "number" at bounding box center [585, 305] width 437 height 310
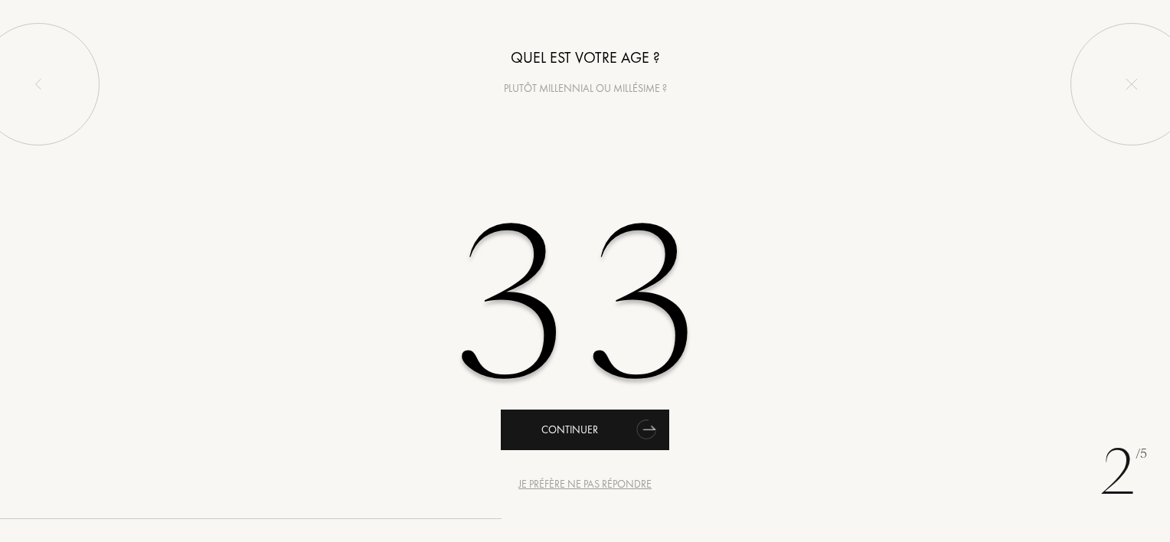
type input "33"
click at [576, 446] on div "Continuer" at bounding box center [585, 430] width 168 height 41
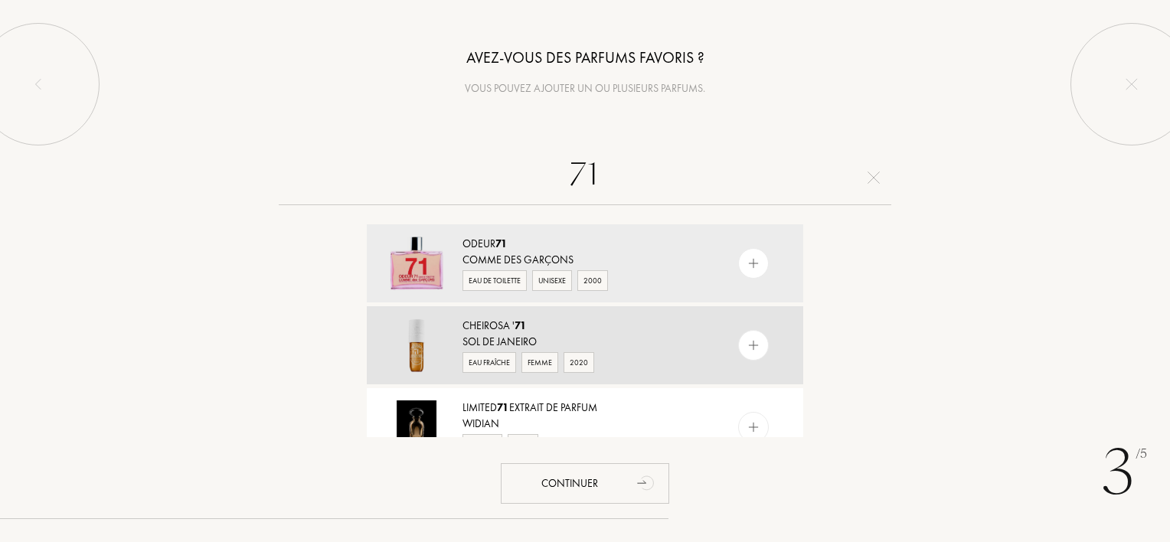
type input "71"
click at [749, 344] on img at bounding box center [754, 346] width 15 height 15
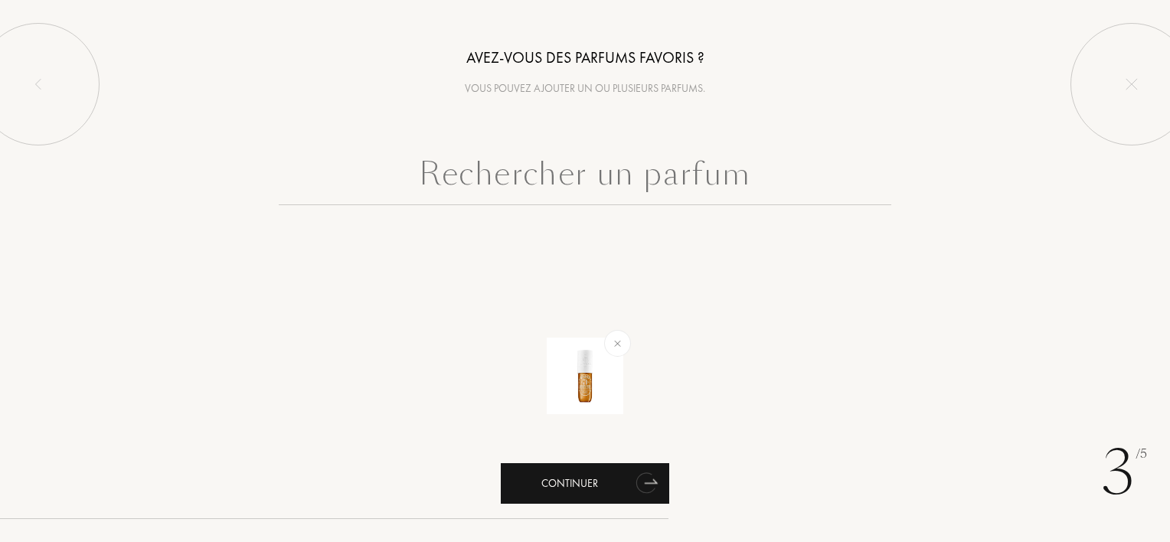
click at [570, 477] on div "Continuer" at bounding box center [585, 483] width 168 height 41
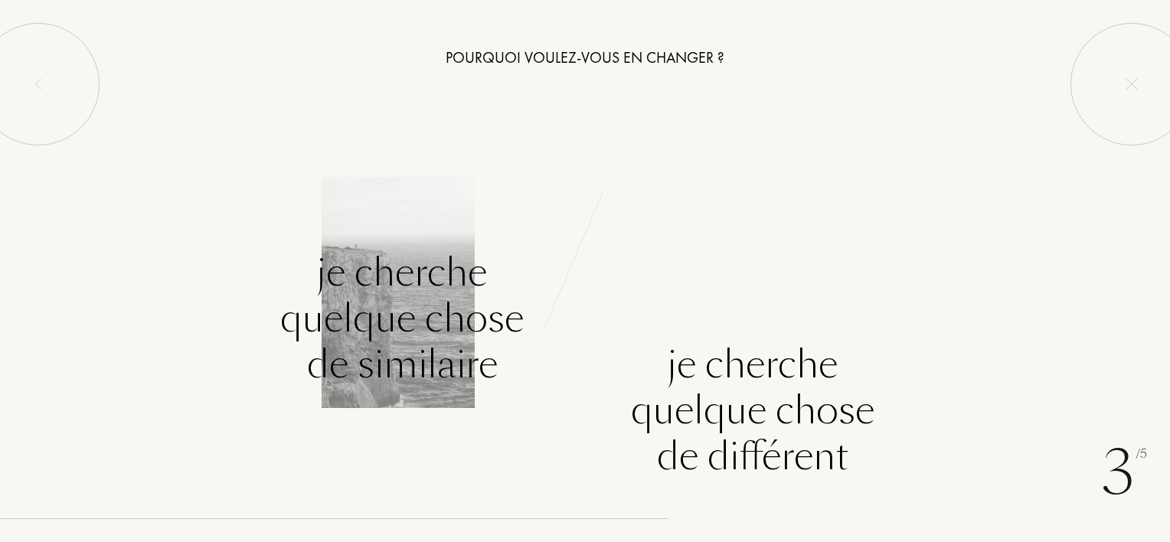
click at [448, 307] on div "Je cherche quelque chose de similaire" at bounding box center [402, 319] width 244 height 138
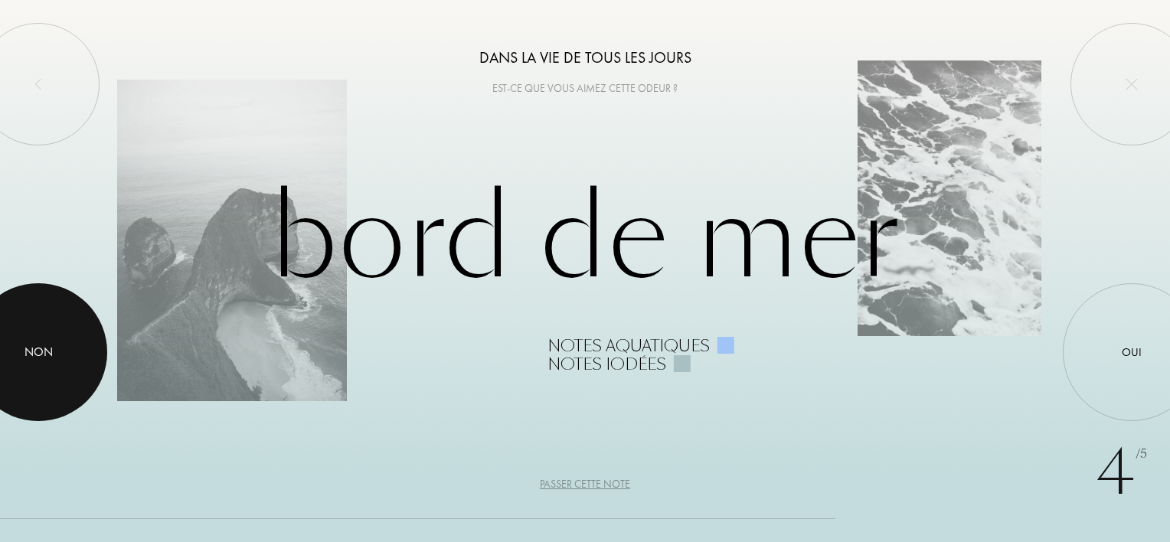
click at [63, 365] on div at bounding box center [38, 352] width 138 height 138
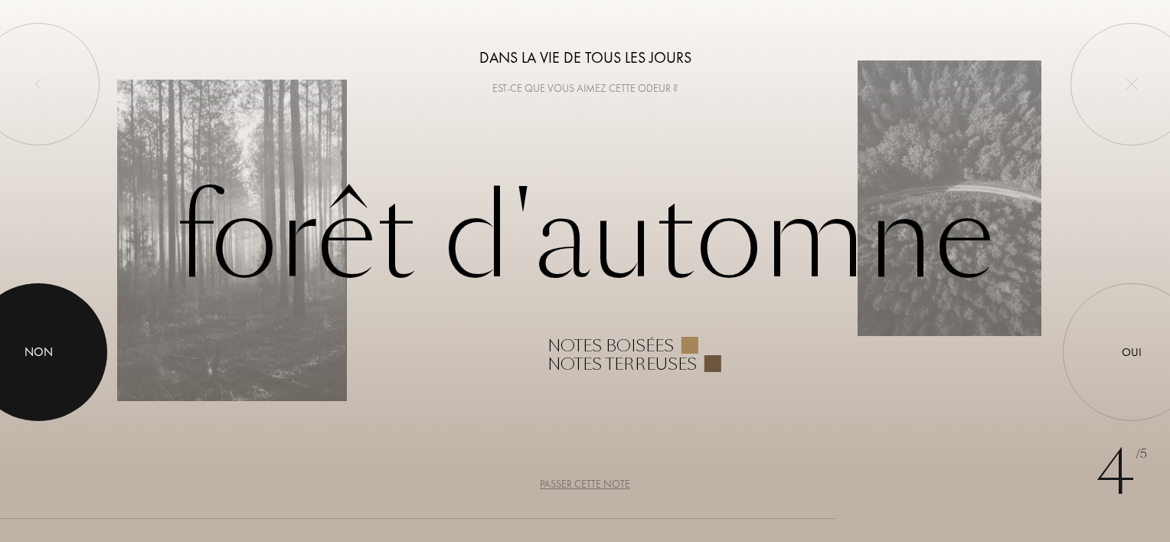
click at [63, 365] on div at bounding box center [38, 352] width 138 height 138
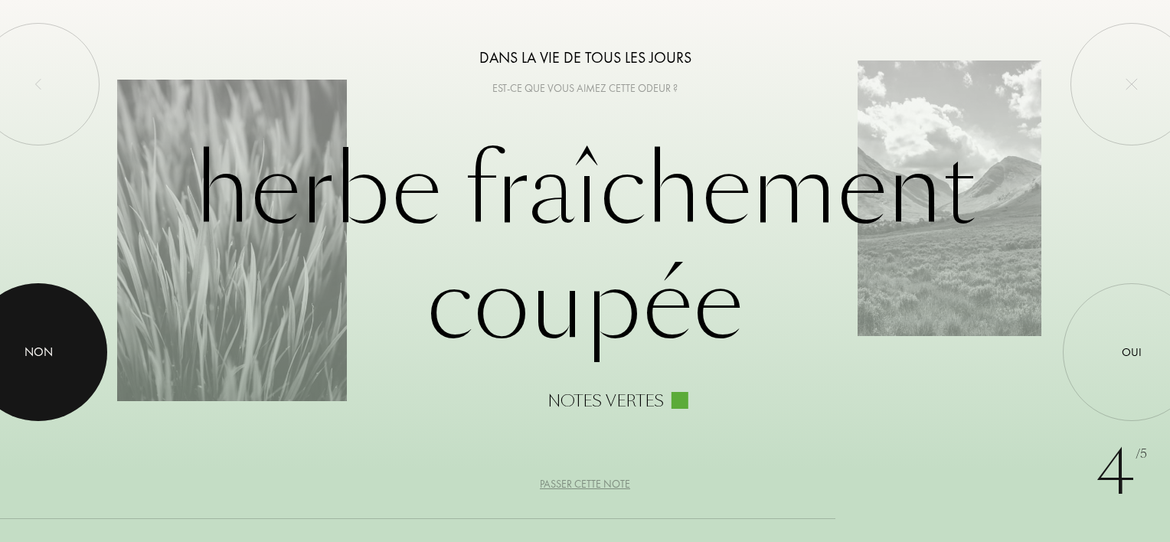
click at [77, 345] on div at bounding box center [38, 352] width 138 height 138
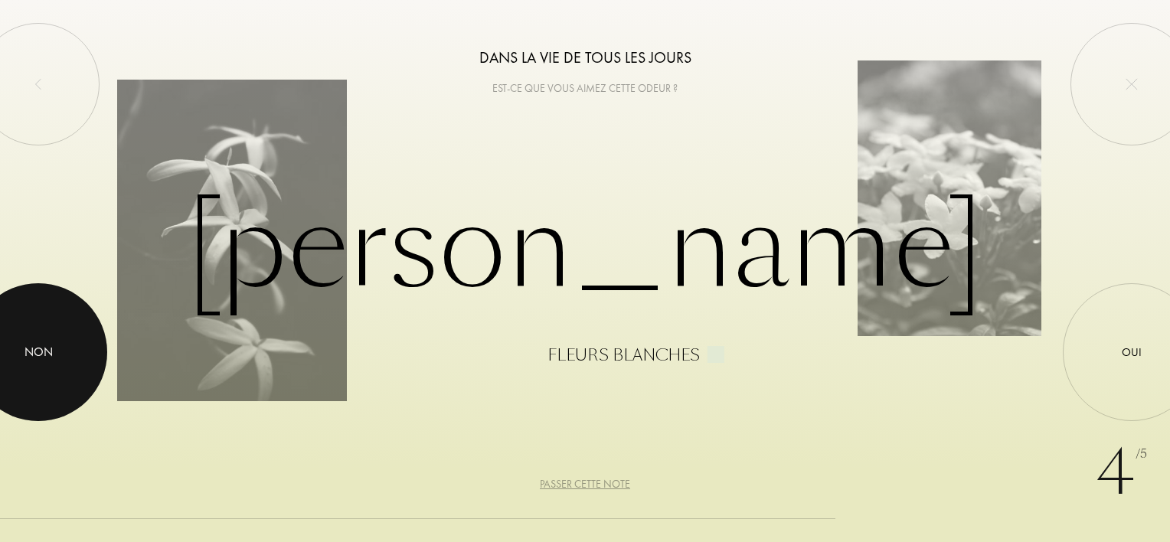
click at [77, 345] on div at bounding box center [38, 352] width 138 height 138
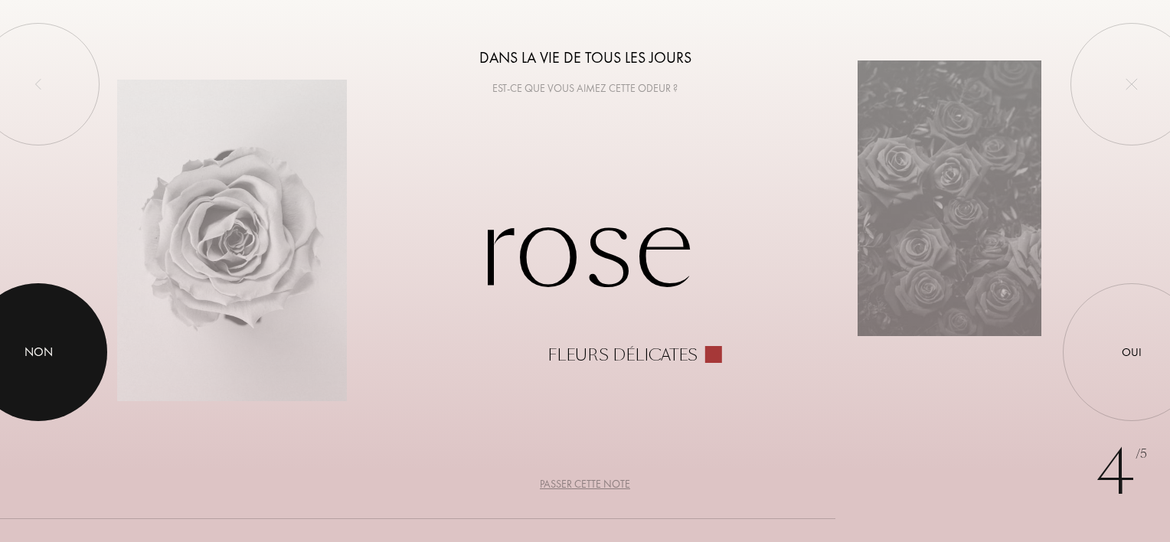
click at [82, 347] on div at bounding box center [38, 352] width 138 height 138
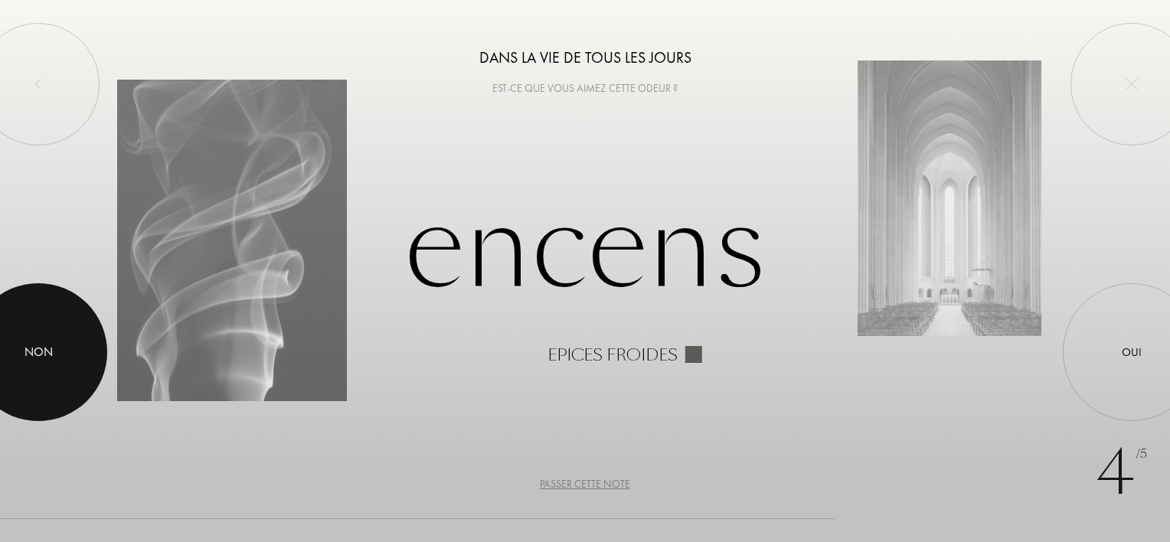
click at [86, 340] on div at bounding box center [38, 352] width 138 height 138
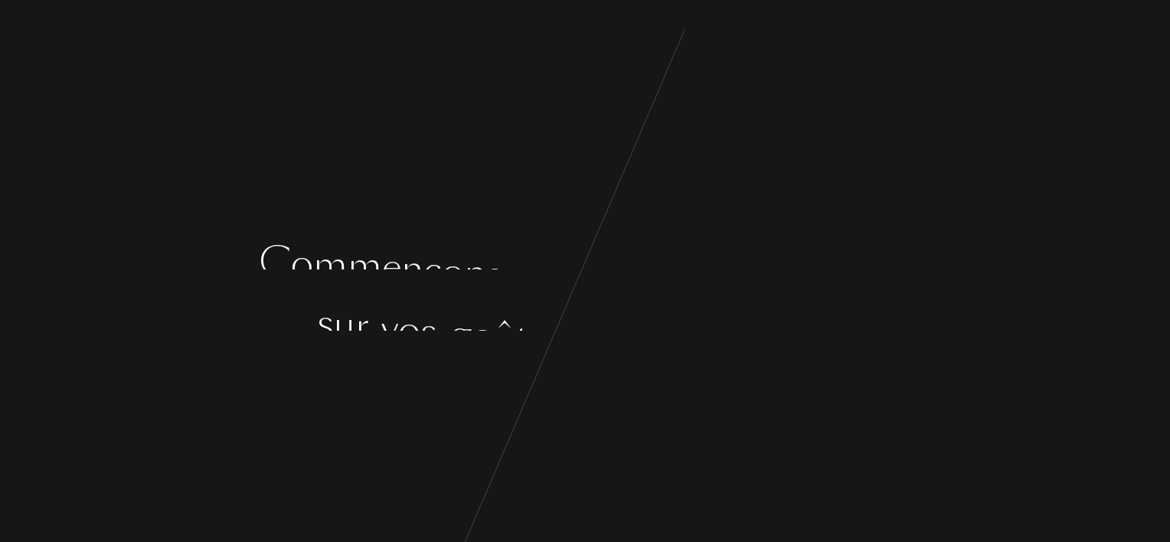
click at [663, 293] on div at bounding box center [664, 301] width 12 height 57
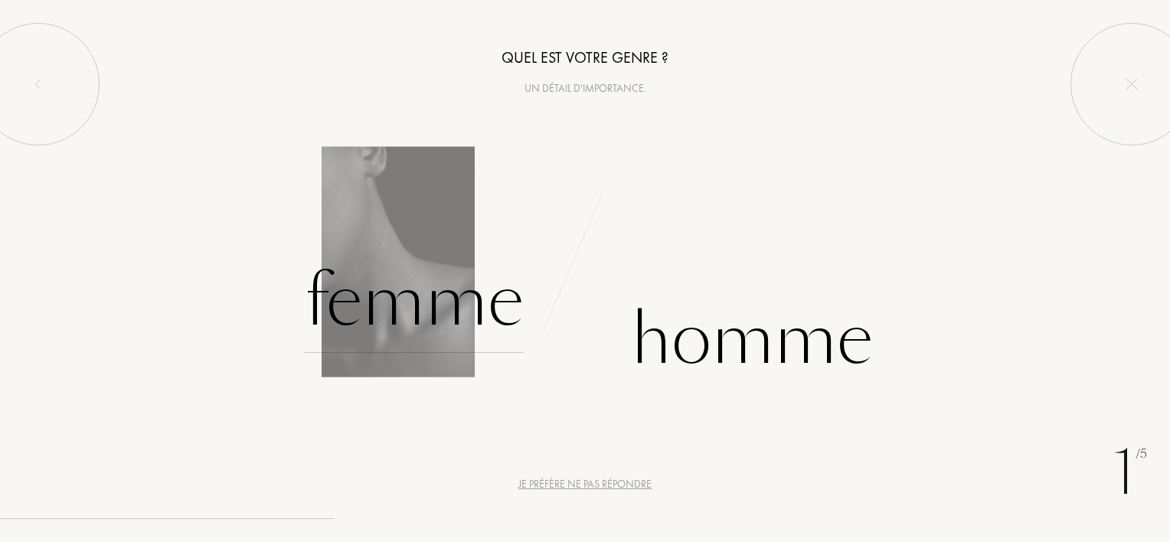
click at [411, 322] on div "Femme" at bounding box center [414, 301] width 219 height 103
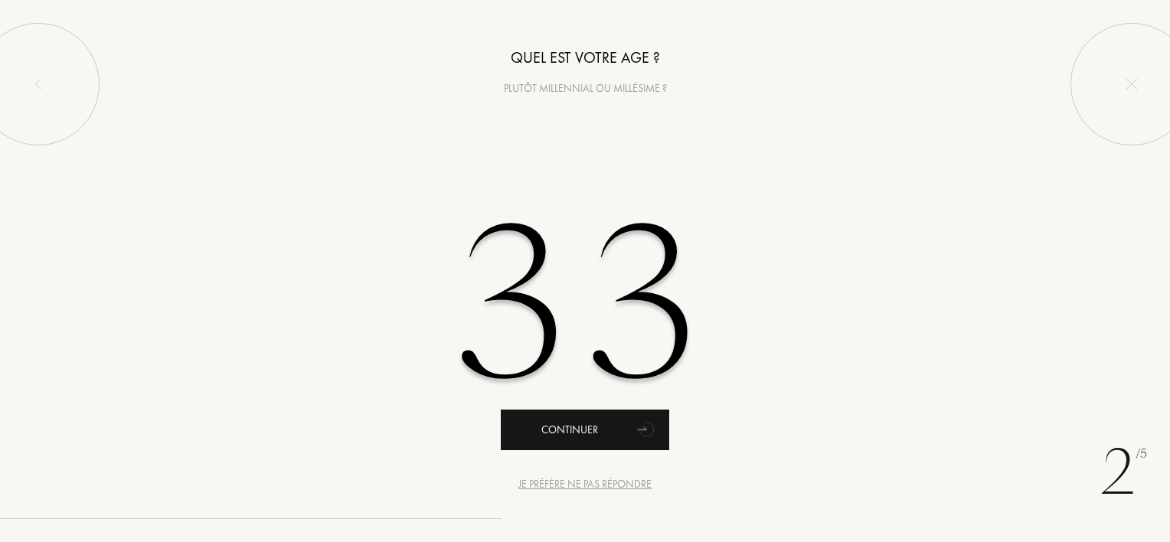
type input "33"
click at [533, 426] on div "Continuer" at bounding box center [585, 430] width 168 height 41
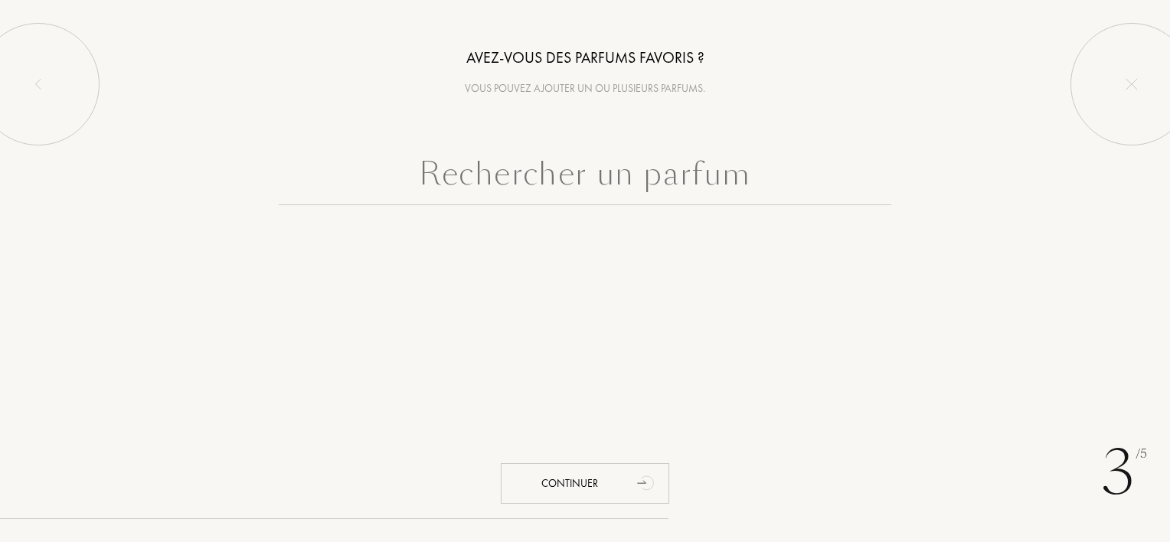
click at [537, 194] on input "text" at bounding box center [585, 177] width 613 height 55
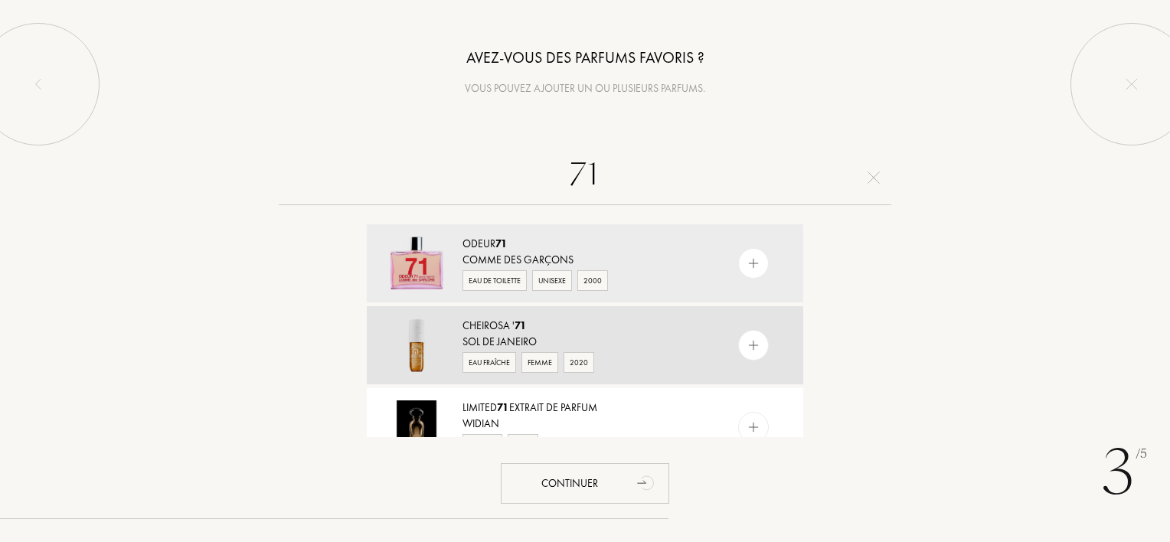
type input "71"
click at [756, 345] on img at bounding box center [754, 346] width 15 height 15
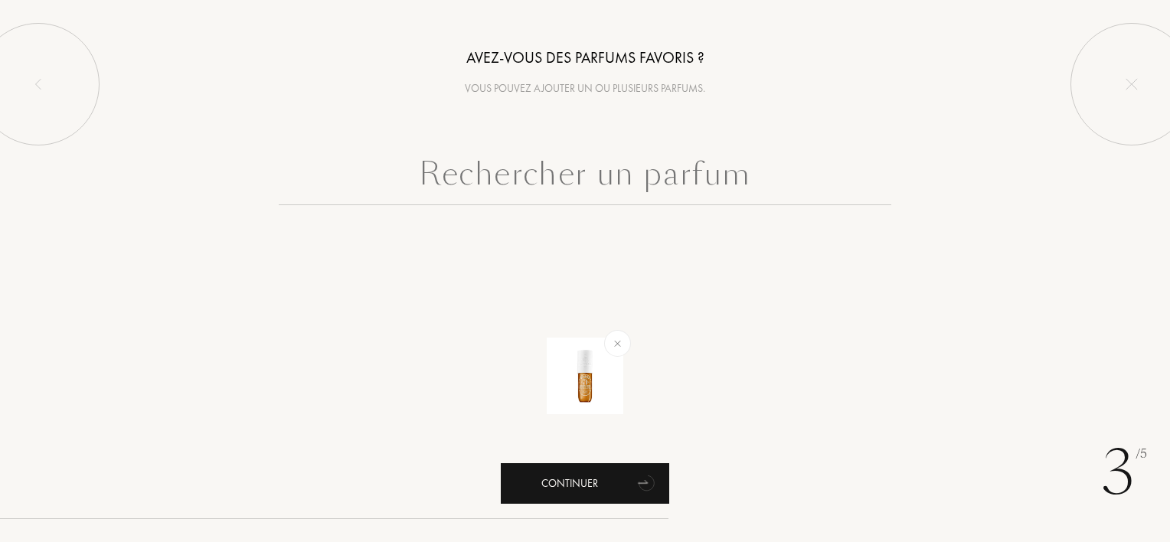
click at [548, 463] on div "Continuer" at bounding box center [585, 483] width 168 height 41
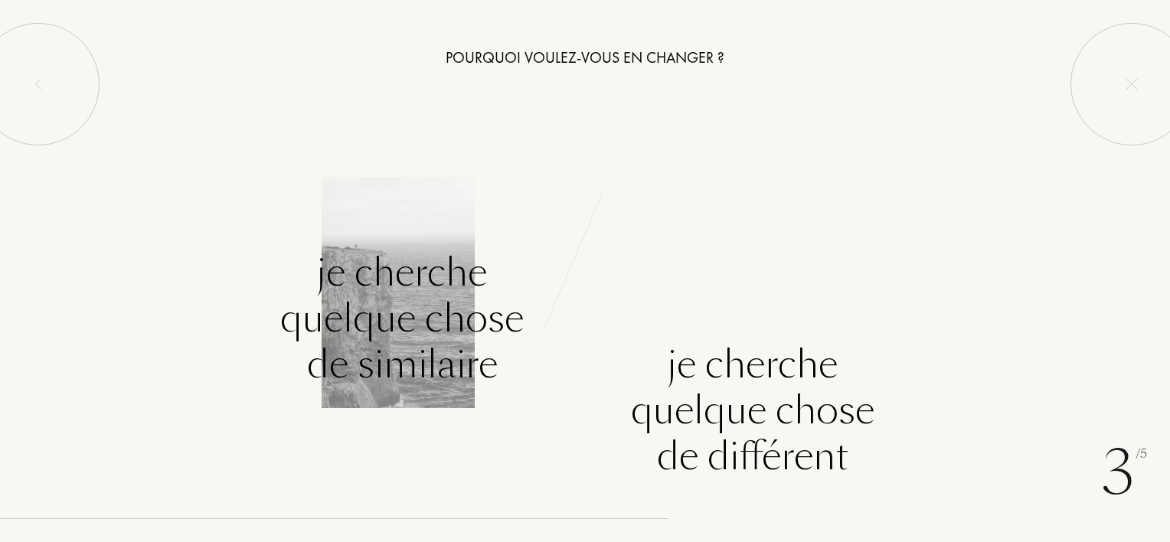
click at [398, 308] on div "Je cherche quelque chose de similaire" at bounding box center [402, 319] width 244 height 138
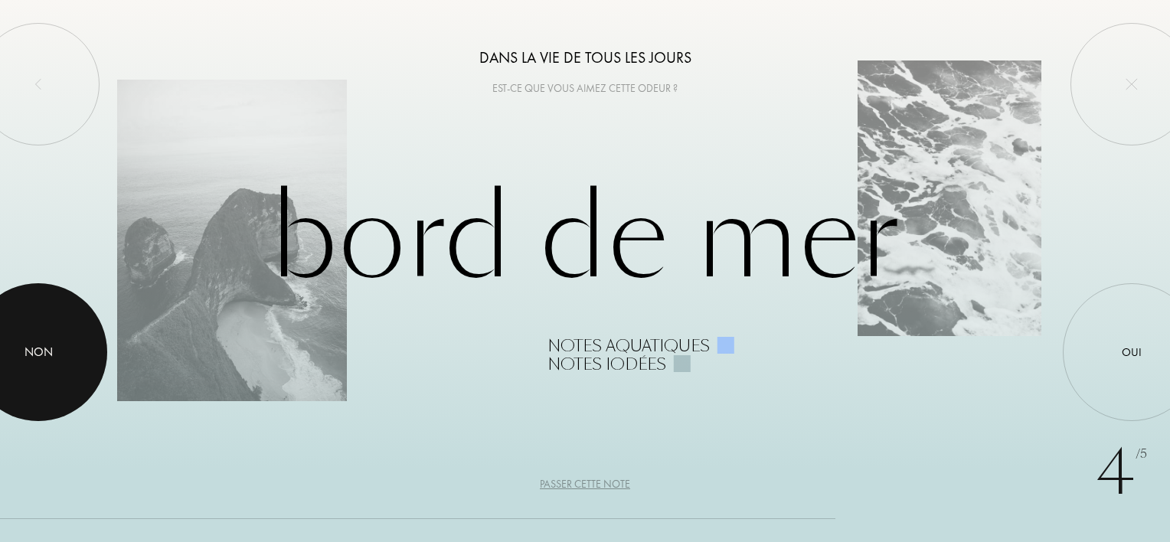
click at [37, 357] on div "Non" at bounding box center [39, 352] width 28 height 18
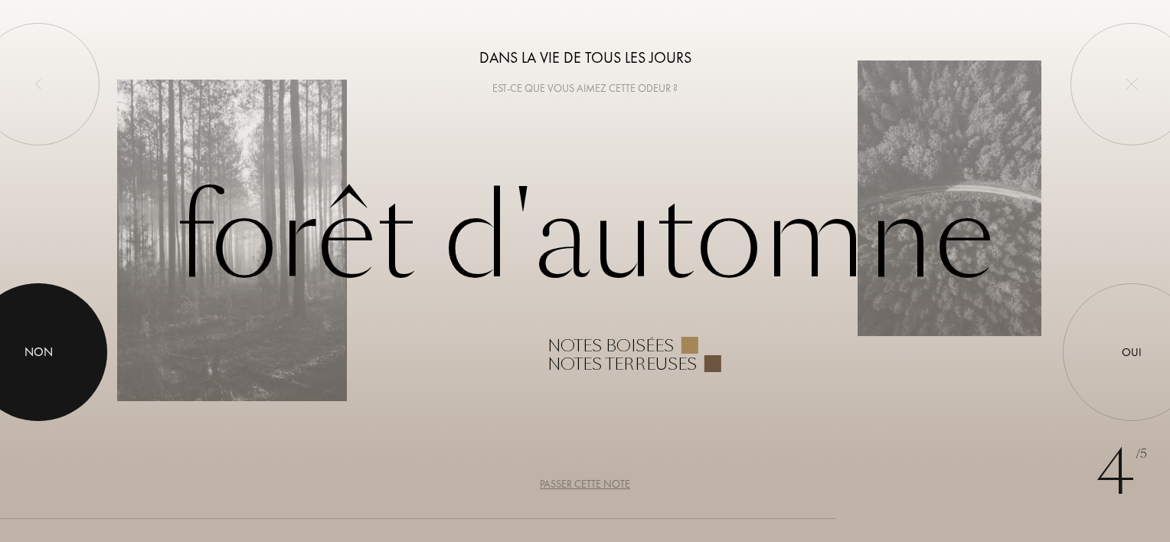
click at [41, 339] on div at bounding box center [38, 352] width 138 height 138
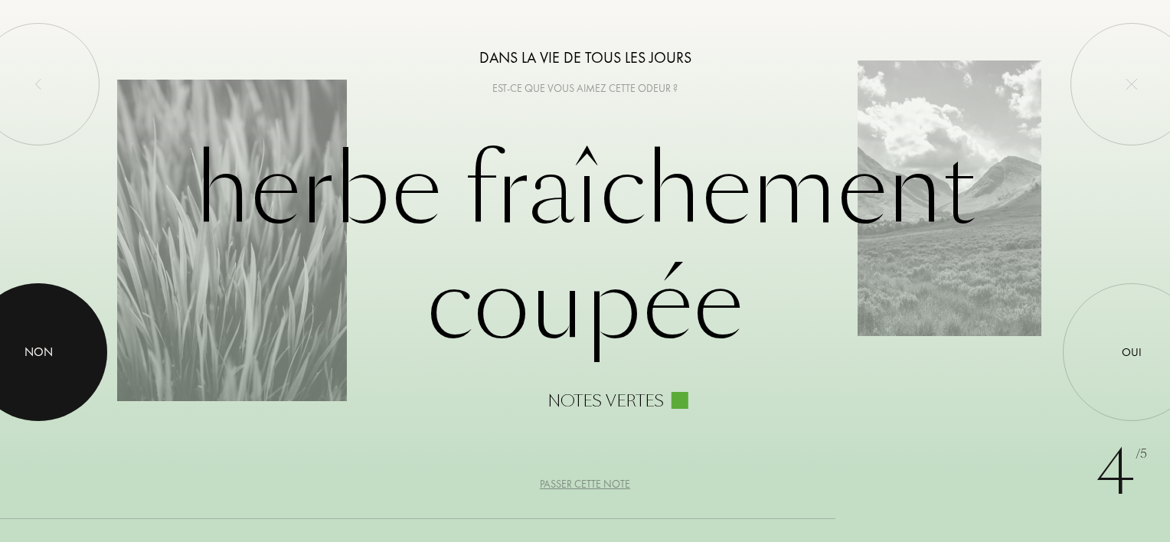
click at [25, 348] on div "Non" at bounding box center [39, 352] width 28 height 18
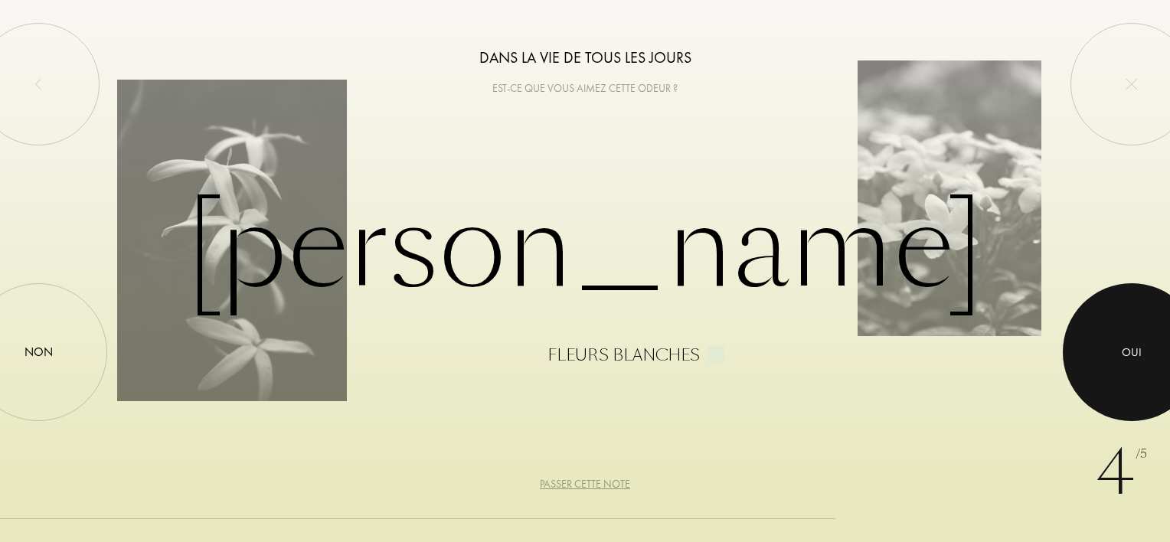
click at [1126, 363] on div at bounding box center [1132, 352] width 138 height 138
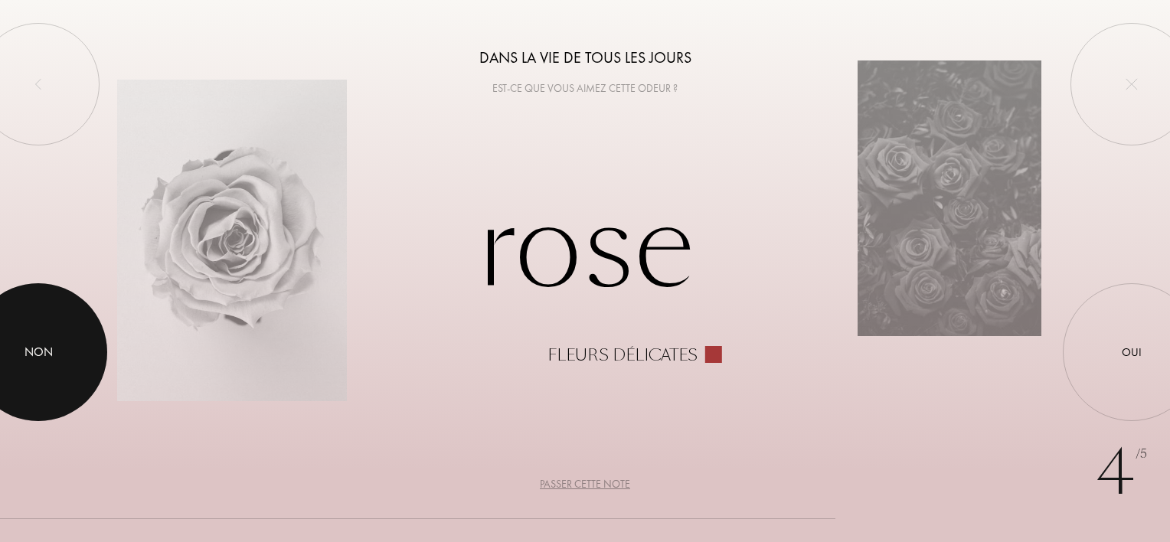
click at [58, 349] on div at bounding box center [38, 352] width 138 height 138
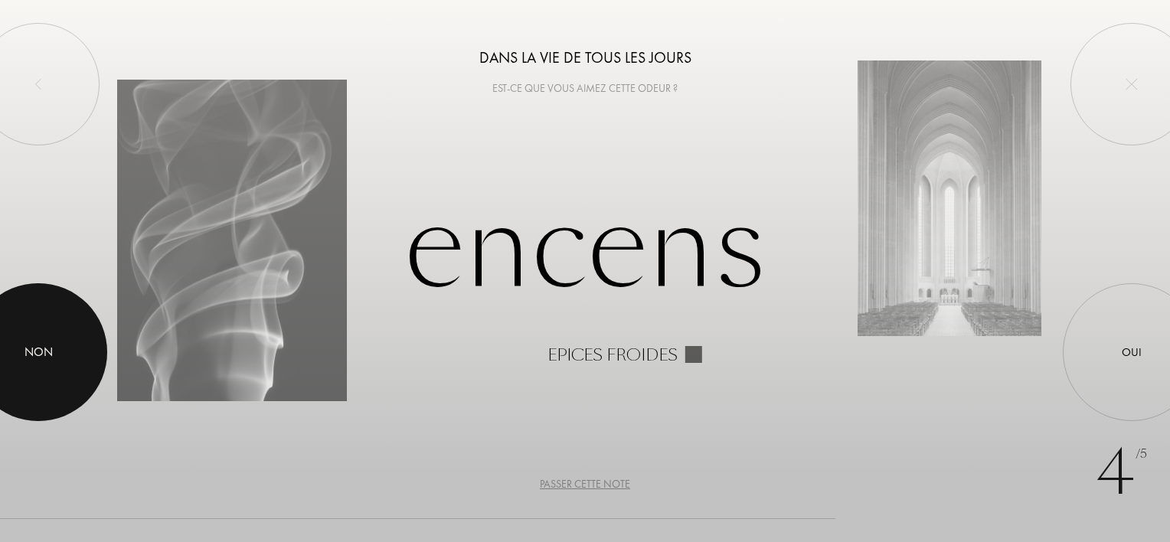
click at [58, 349] on div at bounding box center [38, 352] width 138 height 138
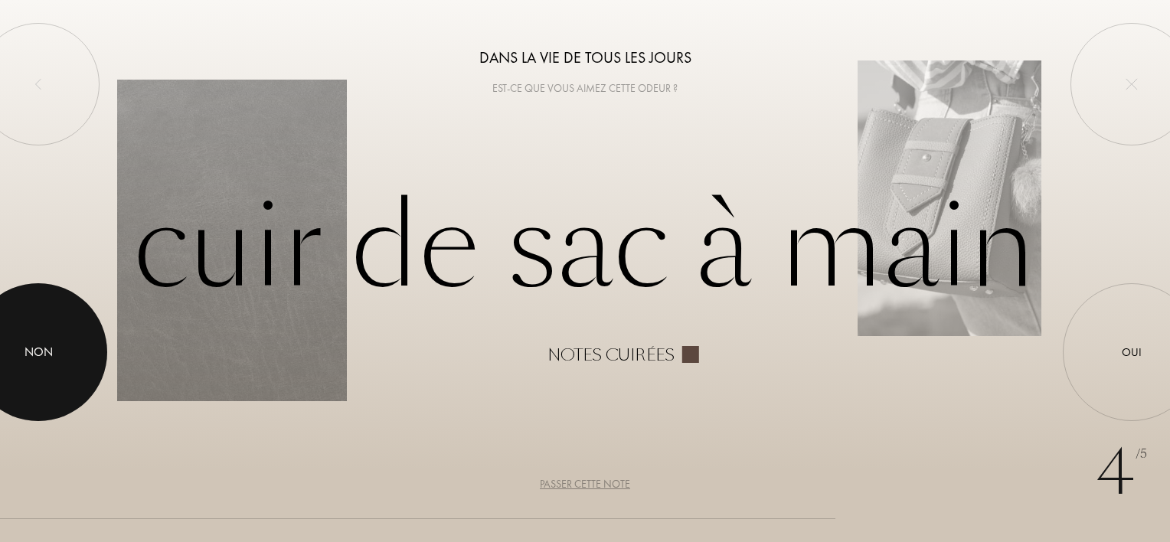
click at [58, 349] on div at bounding box center [38, 352] width 138 height 138
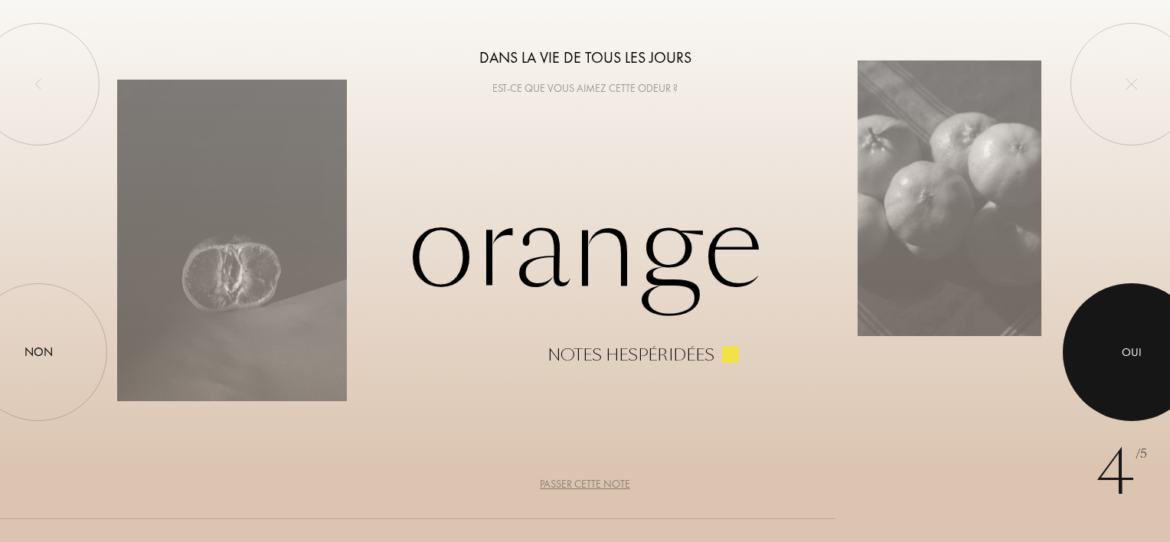
click at [1085, 335] on div at bounding box center [1132, 352] width 138 height 138
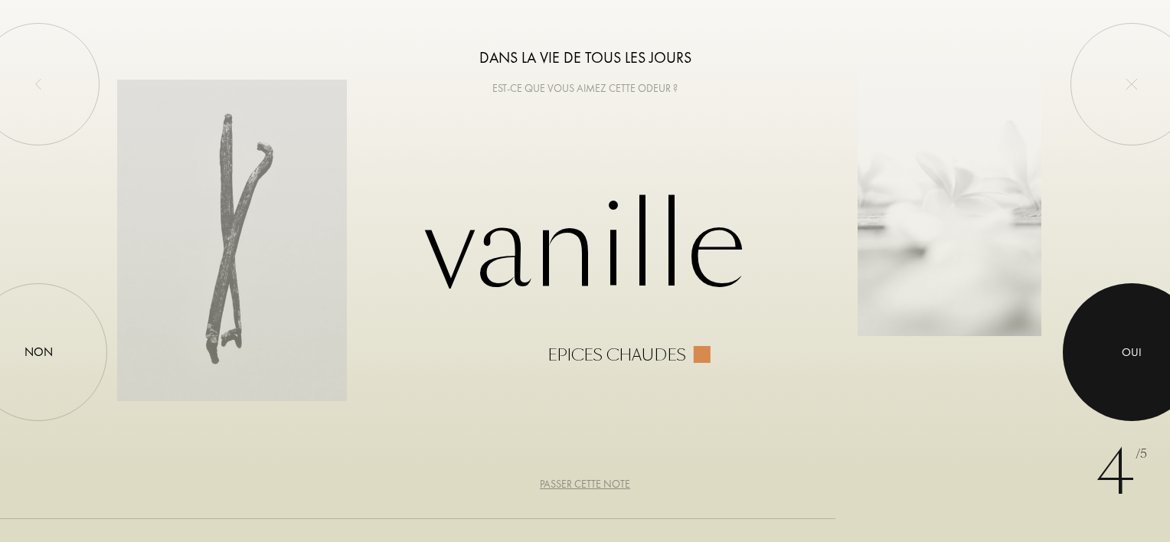
click at [1085, 335] on div at bounding box center [1132, 352] width 138 height 138
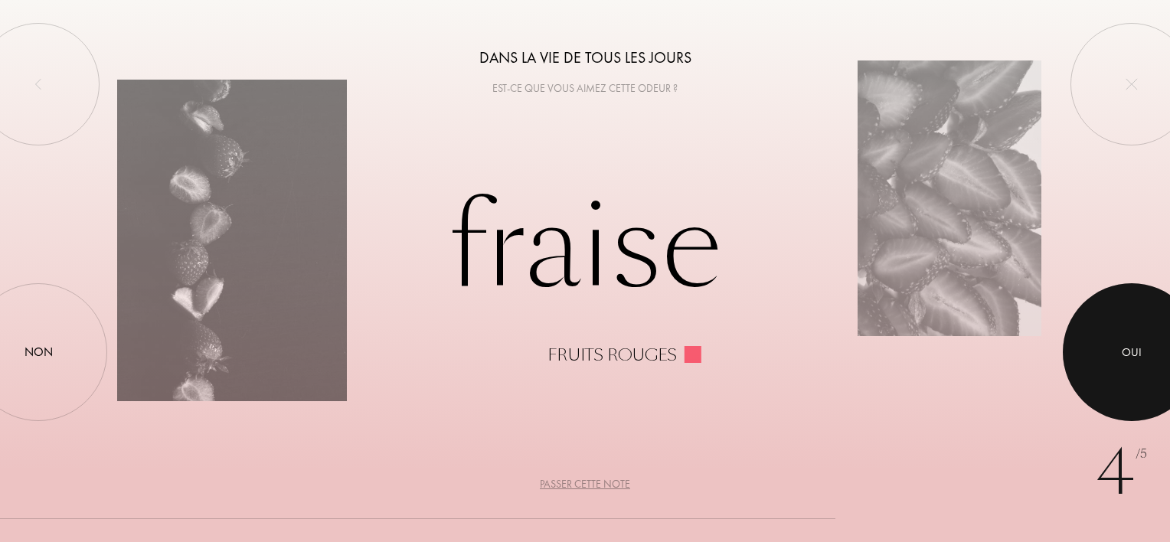
click at [1085, 335] on div at bounding box center [1132, 352] width 138 height 138
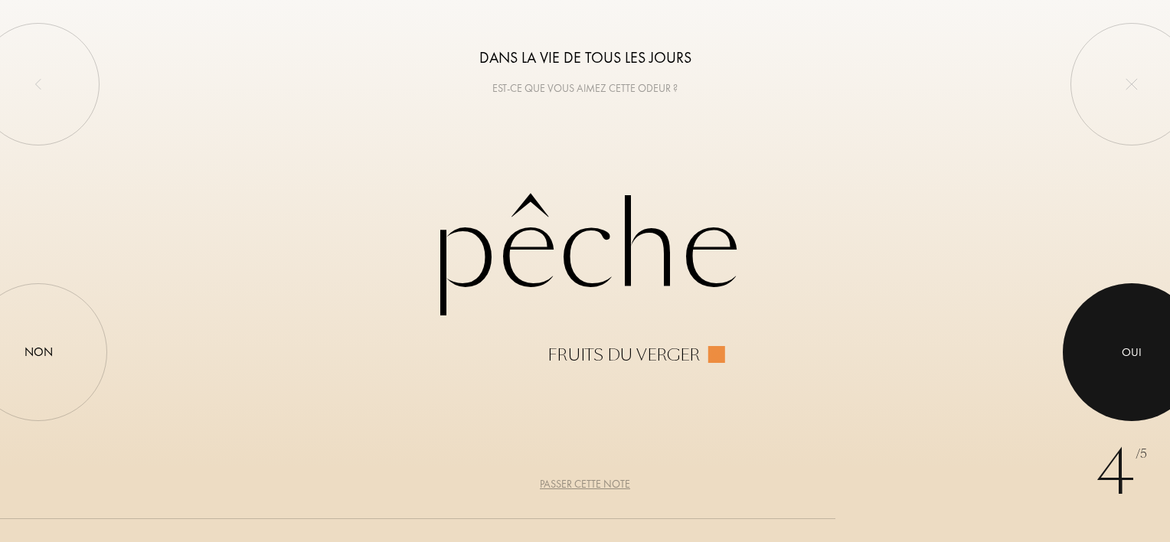
click at [1106, 351] on div at bounding box center [1132, 352] width 138 height 138
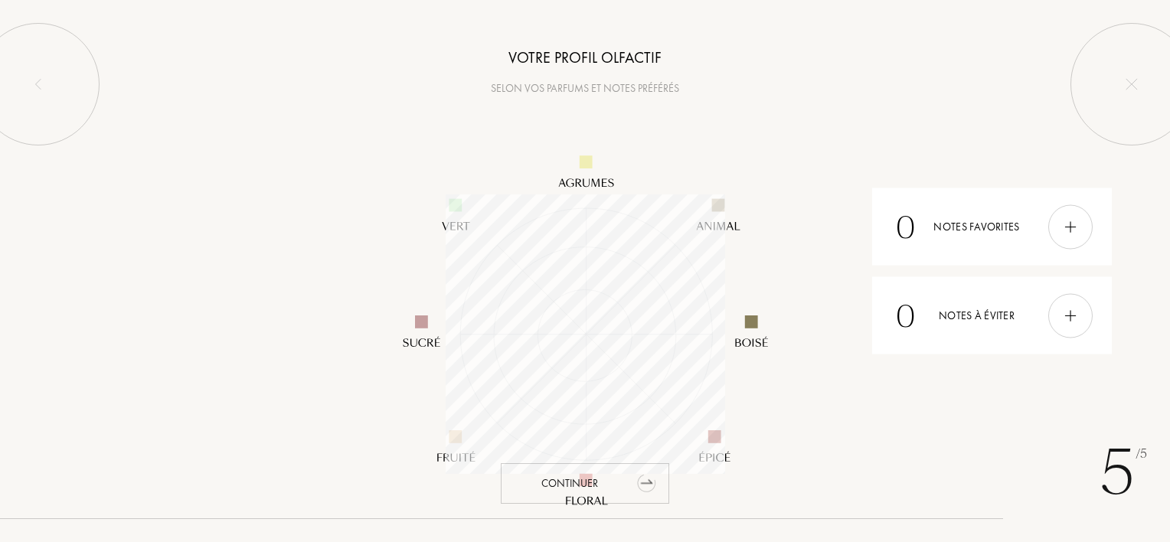
scroll to position [280, 280]
click at [627, 476] on div "Continuer" at bounding box center [585, 483] width 168 height 41
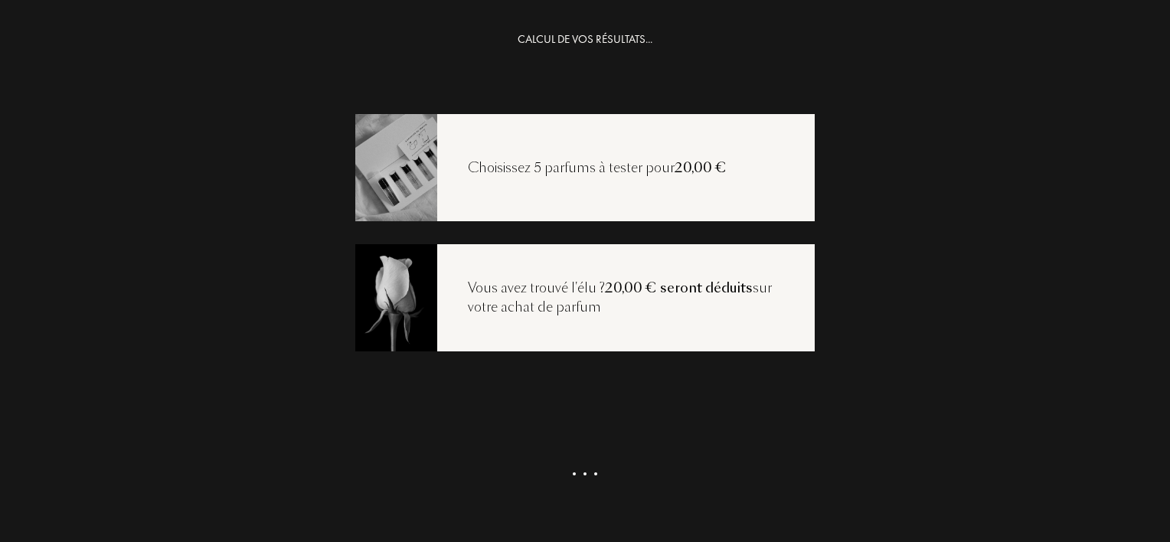
click at [694, 217] on div "Choisissez 5 parfums à tester pour 20,00 €" at bounding box center [585, 167] width 460 height 107
click at [577, 486] on div "Voir ma sélection" at bounding box center [585, 496] width 168 height 41
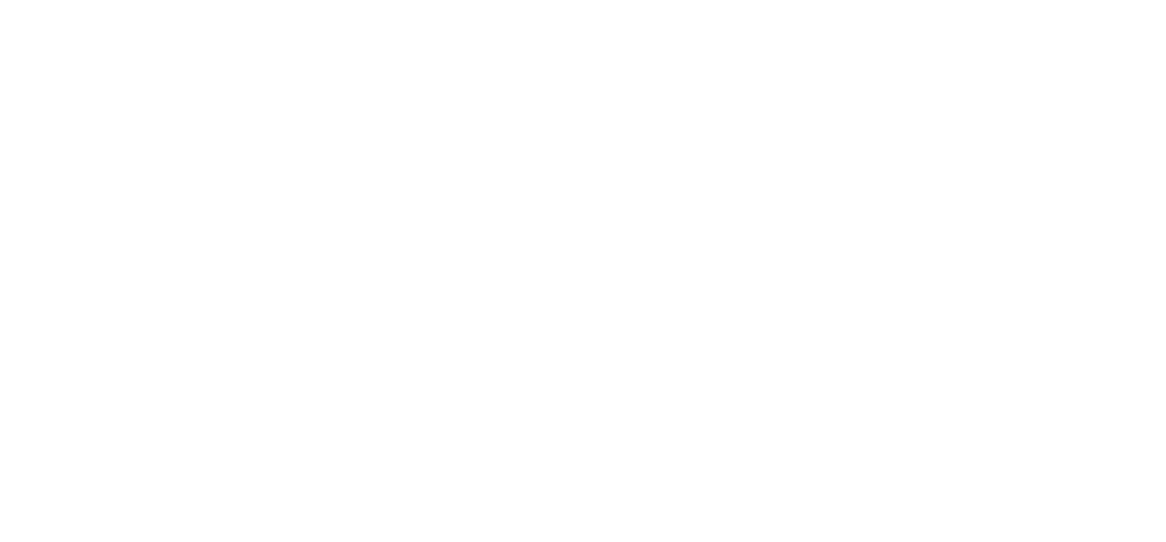
select select "FR"
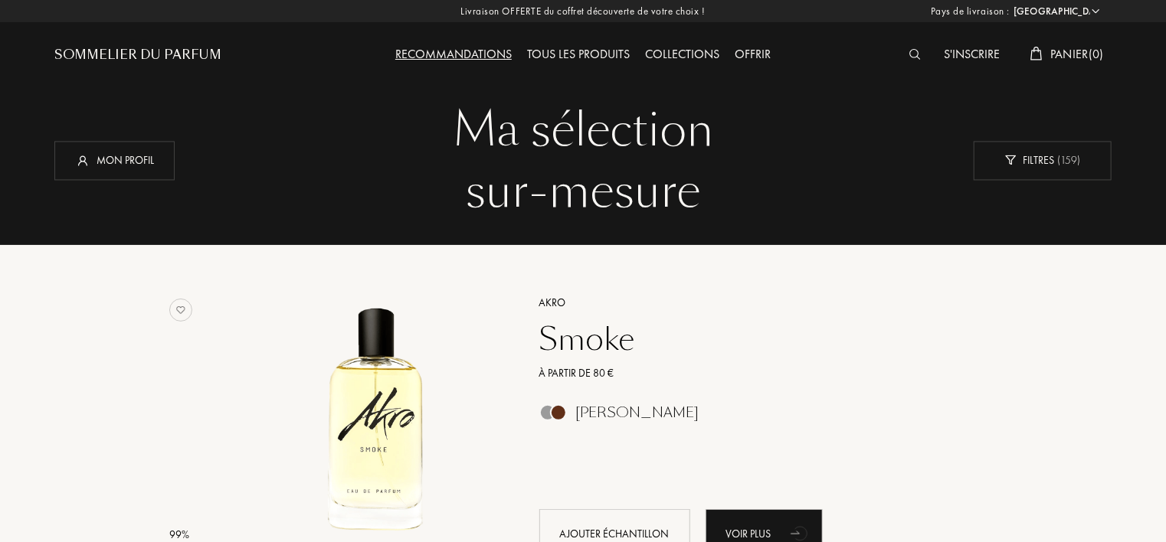
click at [575, 55] on div "Tous les produits" at bounding box center [578, 55] width 118 height 20
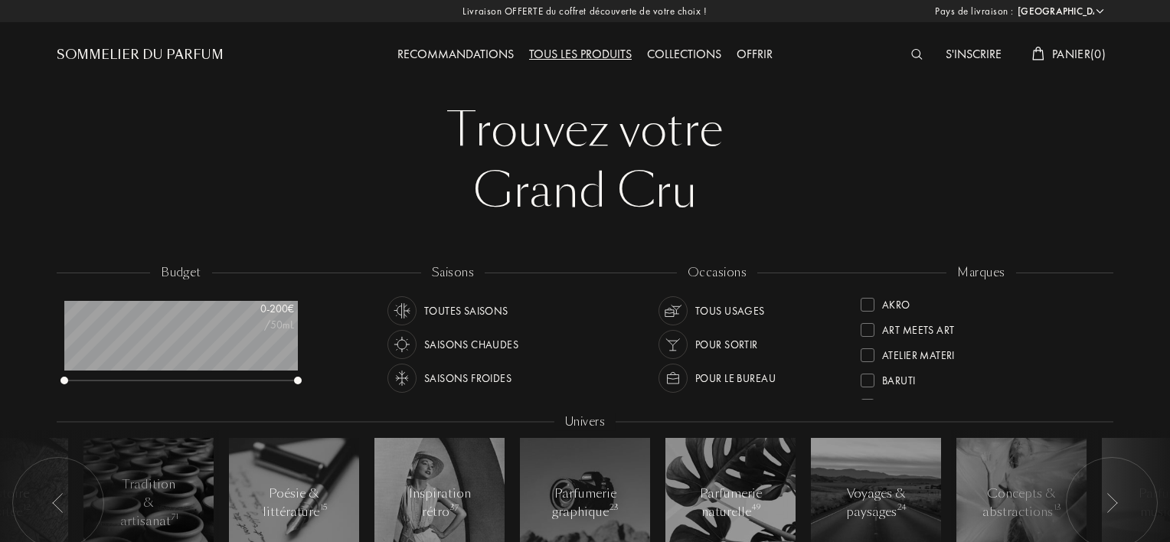
select select "FR"
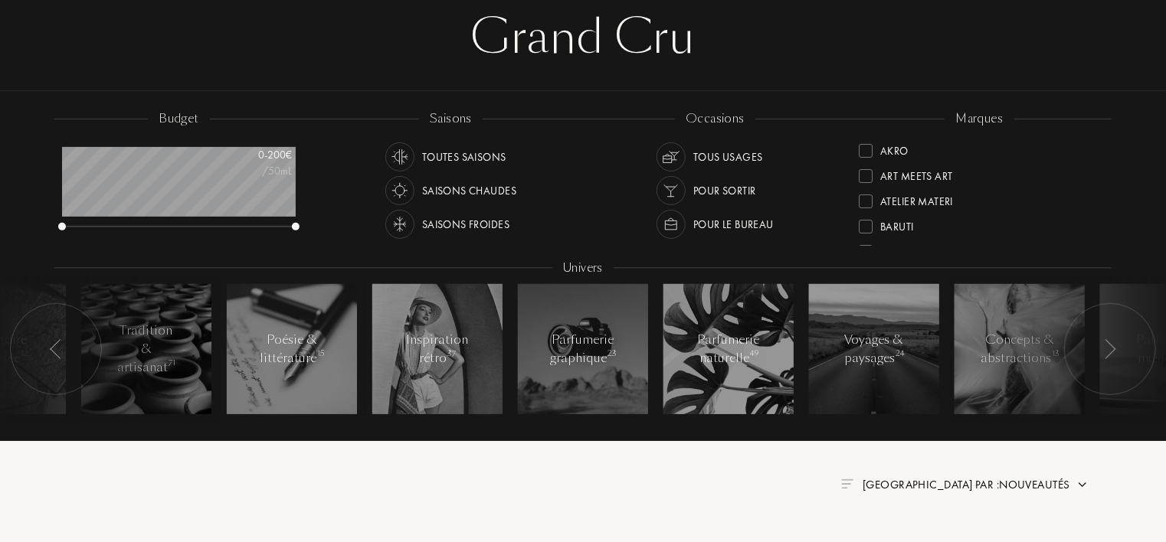
scroll to position [184, 0]
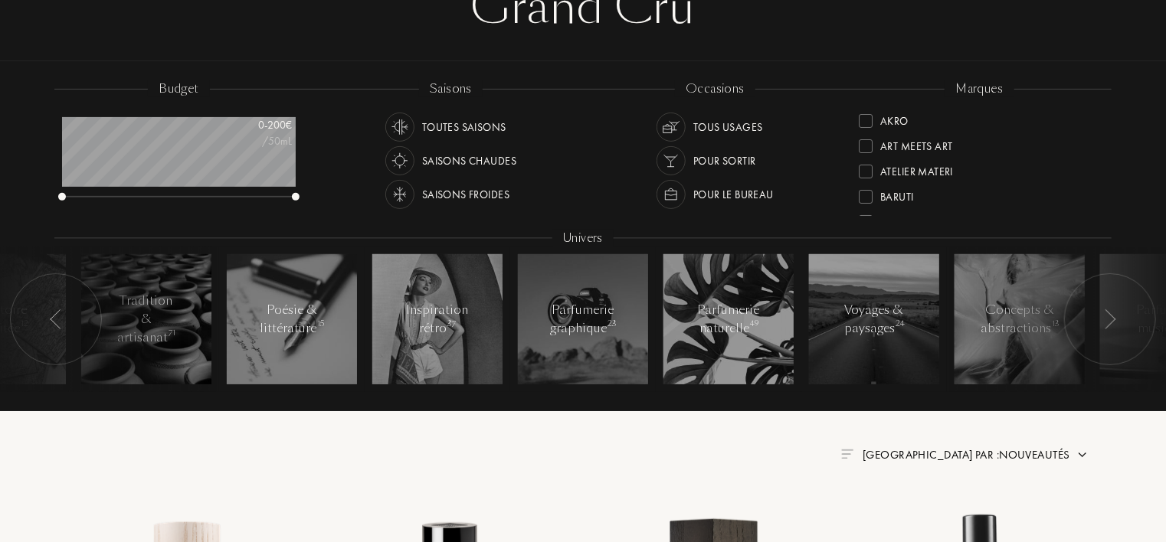
click at [1124, 321] on div at bounding box center [1110, 319] width 92 height 92
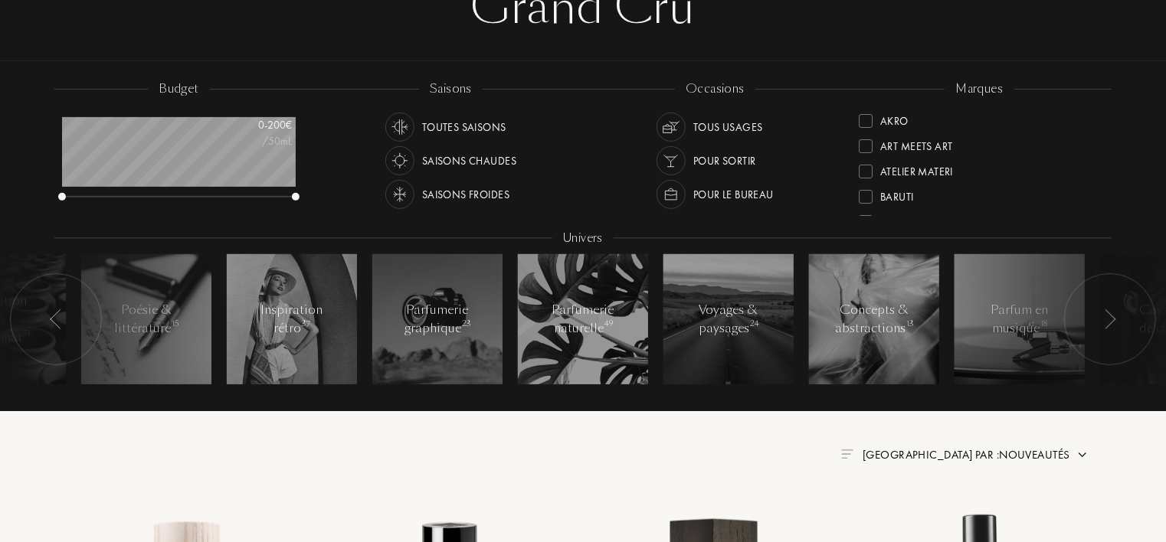
drag, startPoint x: 1100, startPoint y: 161, endPoint x: 1103, endPoint y: 190, distance: 29.3
click at [1103, 190] on div "marques Akro Art Meets Art Atelier Materi Baruti Binet-Papillon Cépages Parfums…" at bounding box center [979, 149] width 264 height 138
click at [1101, 317] on div at bounding box center [1110, 319] width 92 height 92
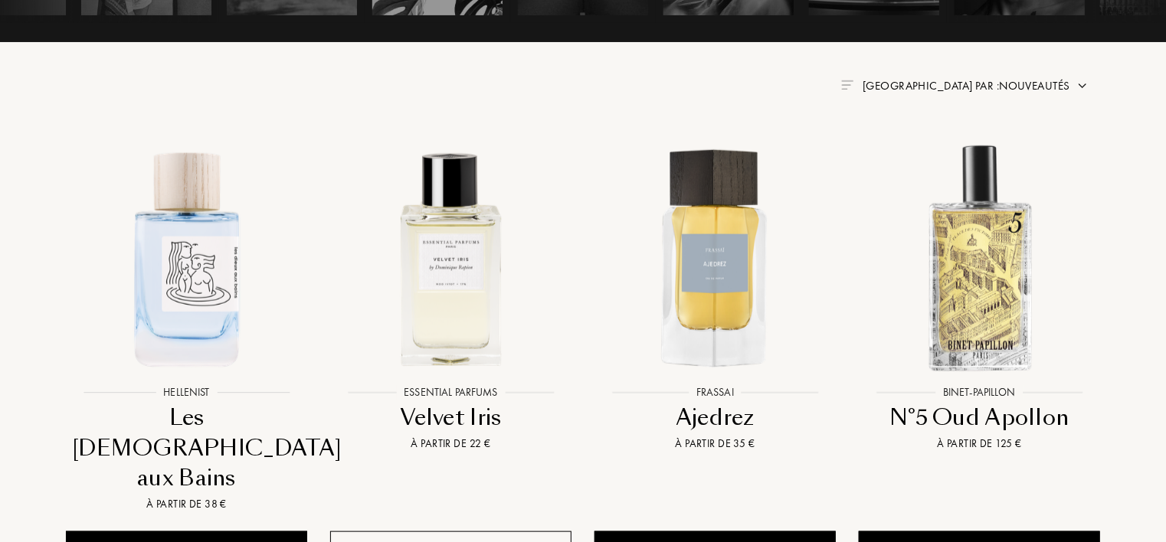
scroll to position [550, 0]
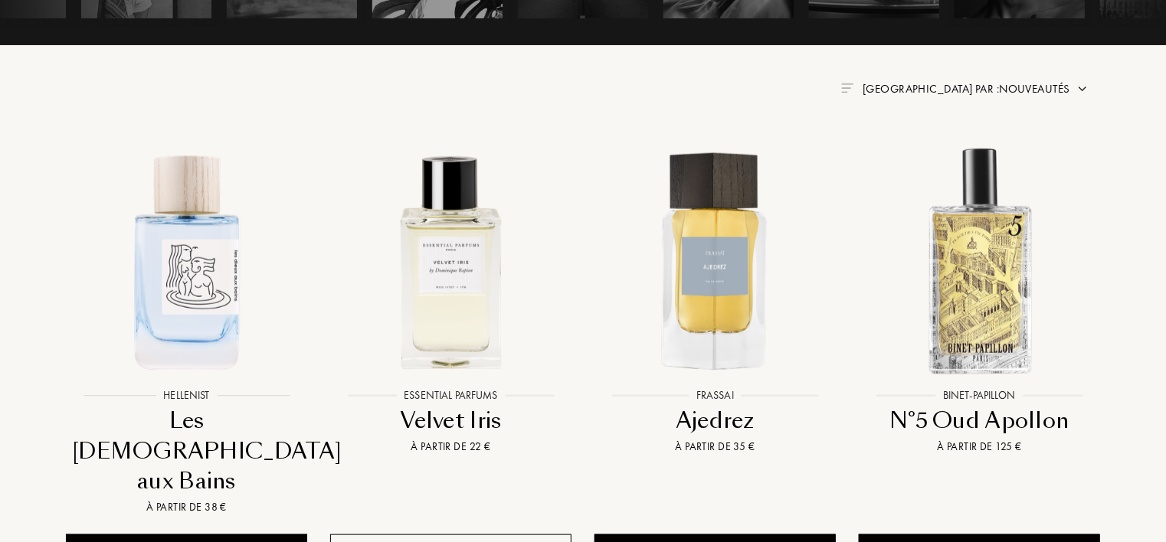
click at [1074, 97] on div "Trier par : Nouveautés" at bounding box center [964, 89] width 247 height 18
click at [1078, 86] on img at bounding box center [1082, 89] width 12 height 12
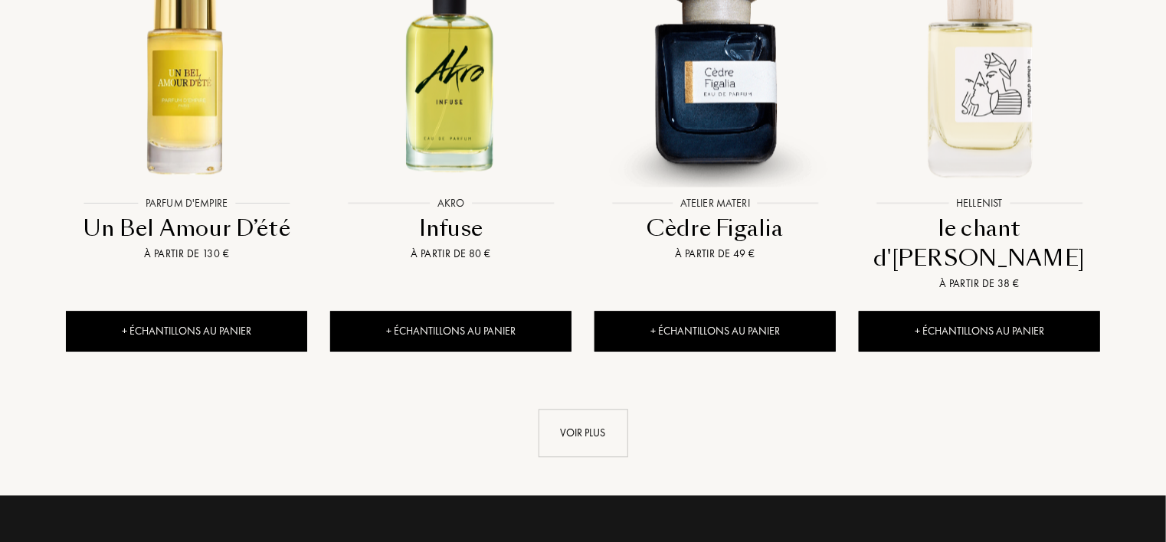
scroll to position [0, 0]
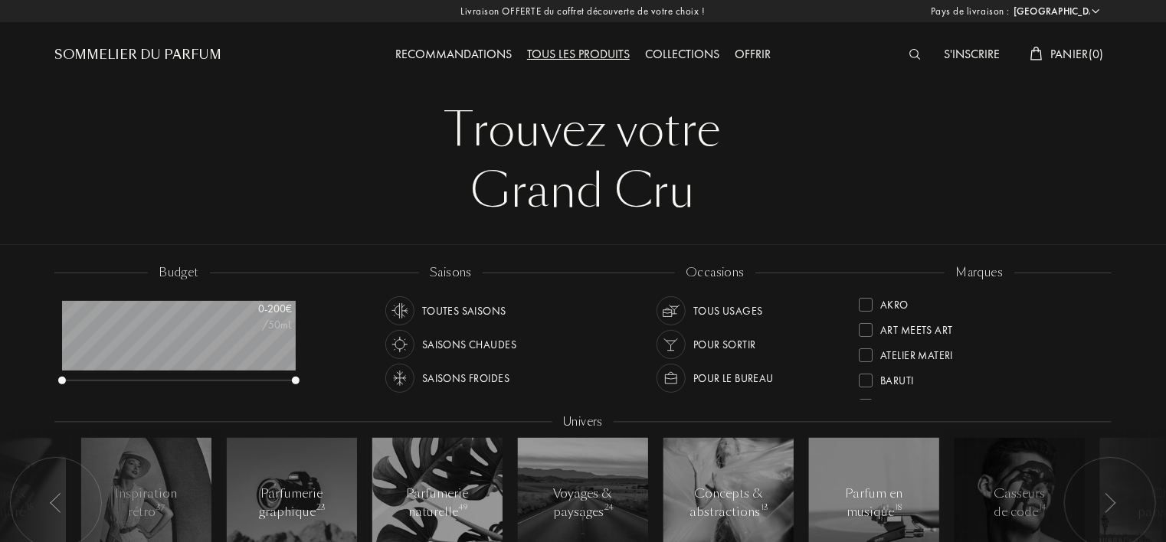
click at [909, 52] on img at bounding box center [914, 54] width 11 height 11
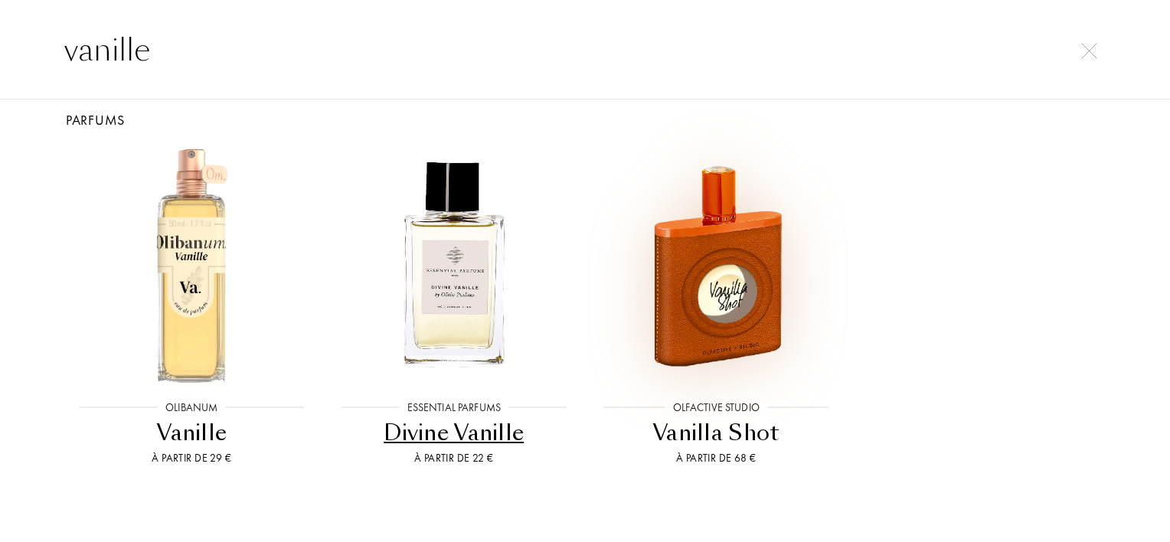
scroll to position [17, 0]
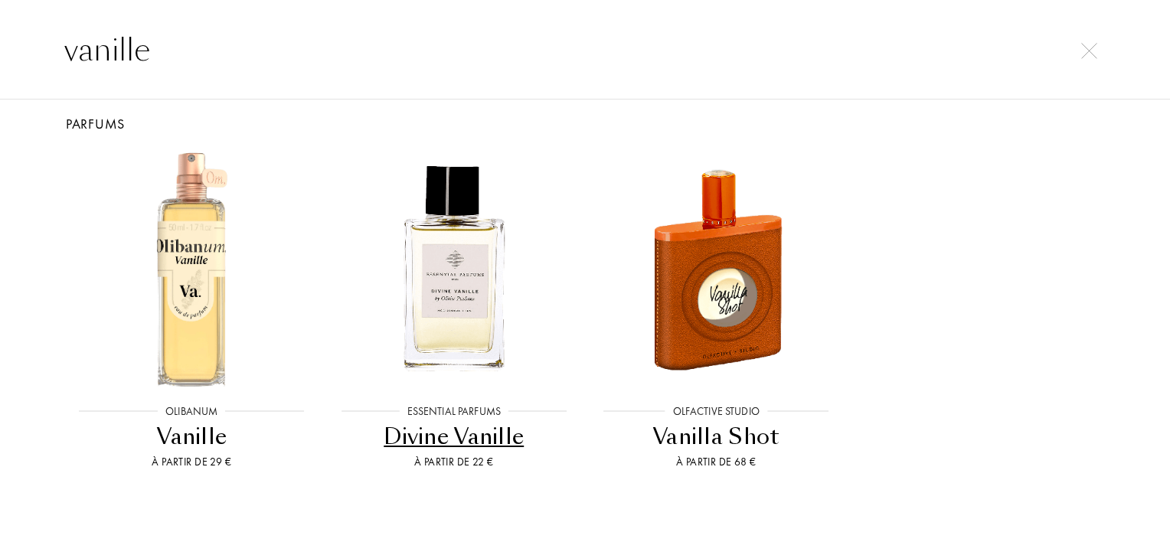
click at [491, 74] on div "vanille" at bounding box center [585, 50] width 1170 height 100
click at [178, 52] on input "vanille" at bounding box center [585, 50] width 1103 height 46
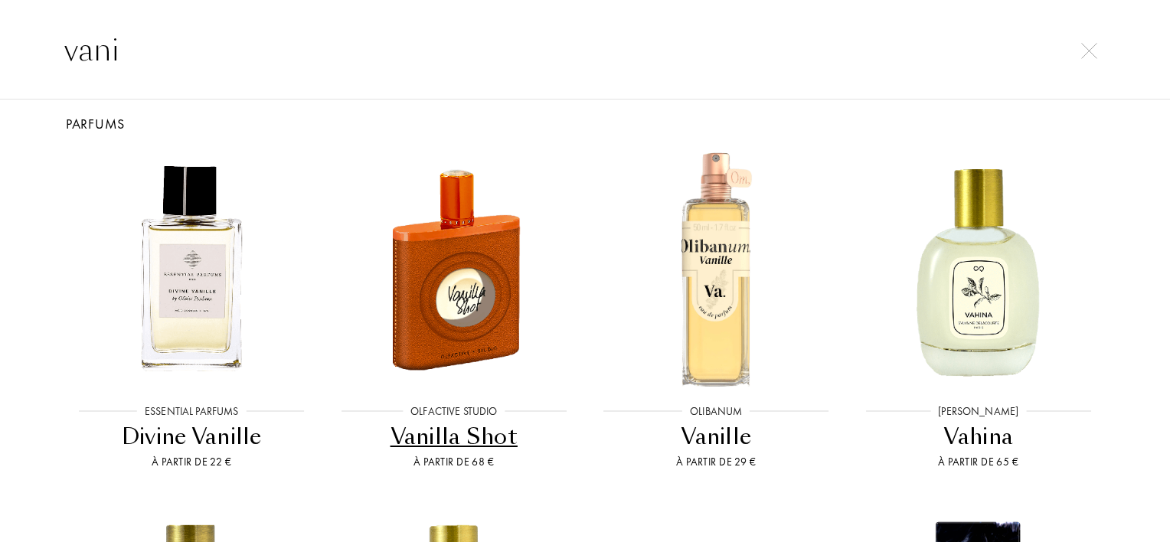
type input "vani"
click at [735, 83] on div "vani" at bounding box center [585, 50] width 1170 height 100
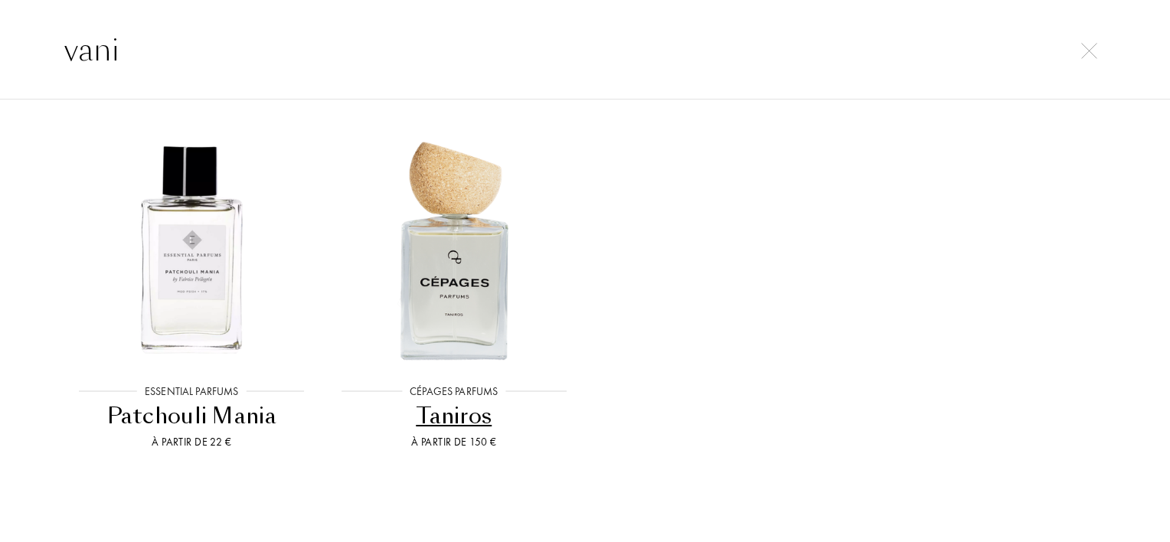
scroll to position [758, 0]
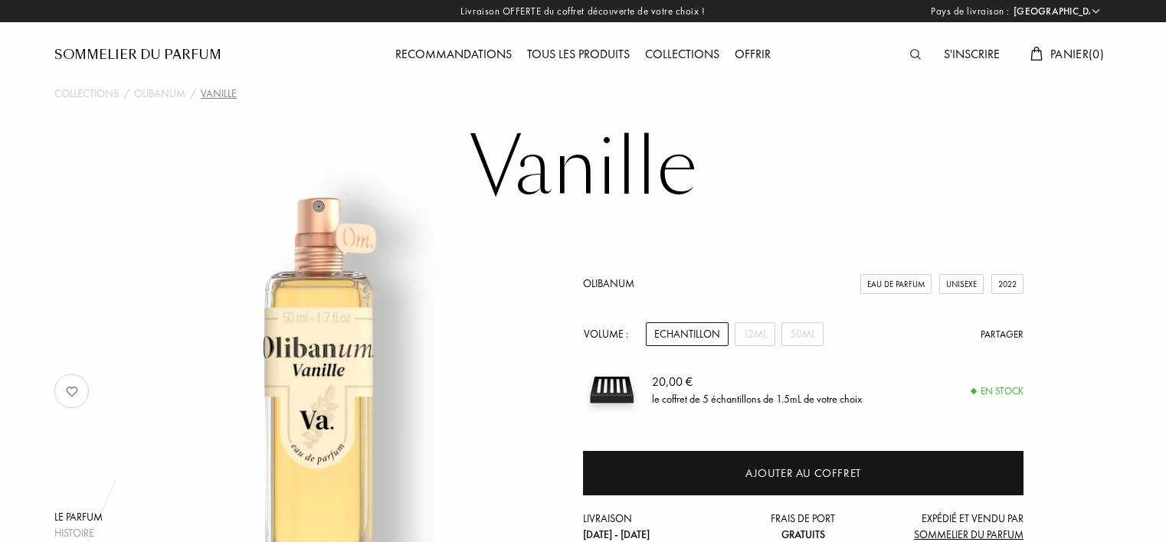
select select "FR"
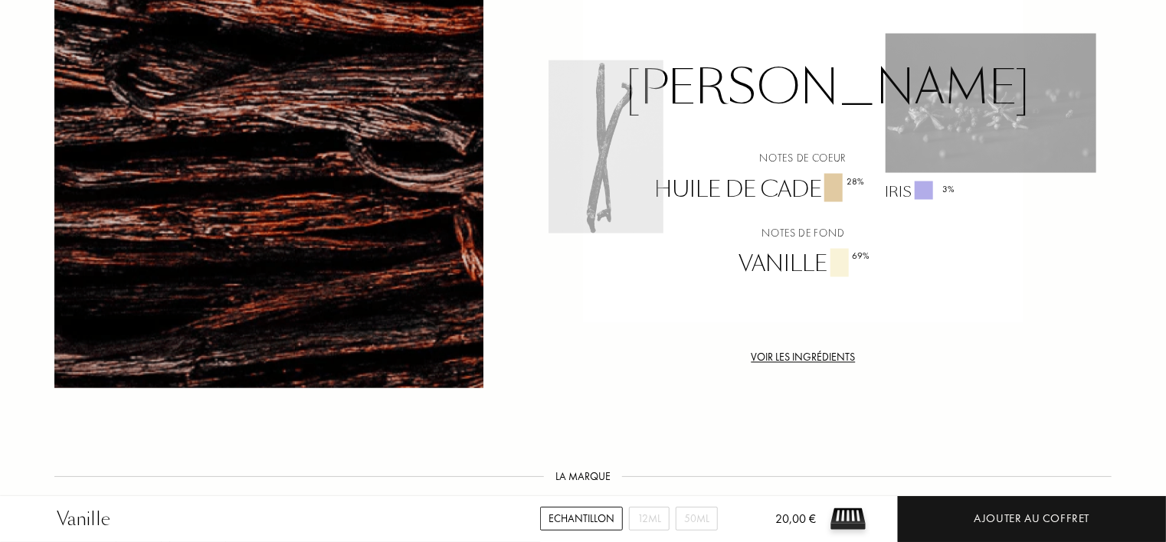
scroll to position [1225, 0]
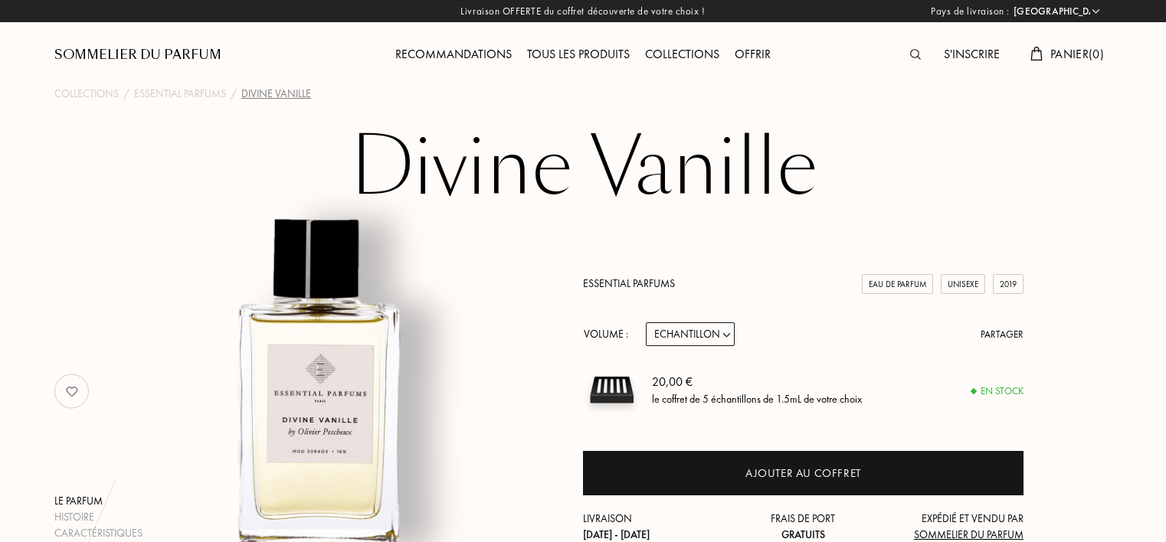
select select "FR"
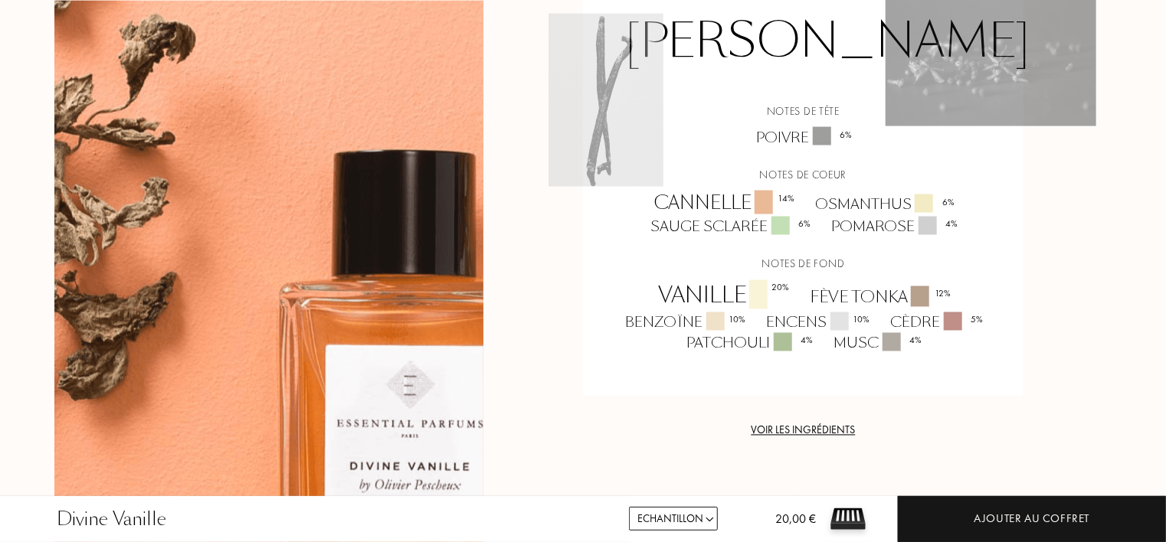
scroll to position [1317, 0]
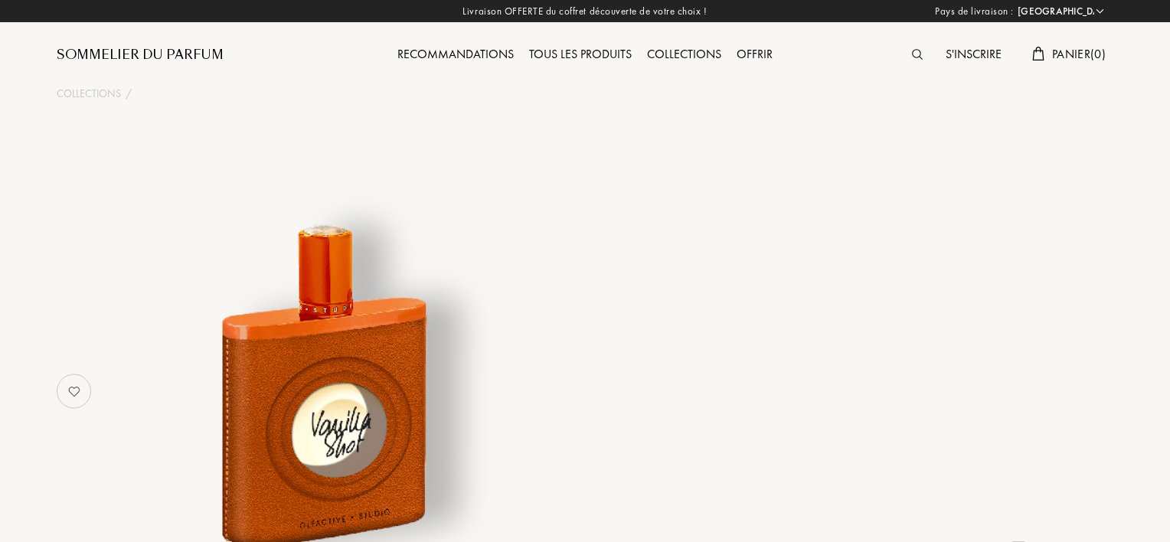
select select "FR"
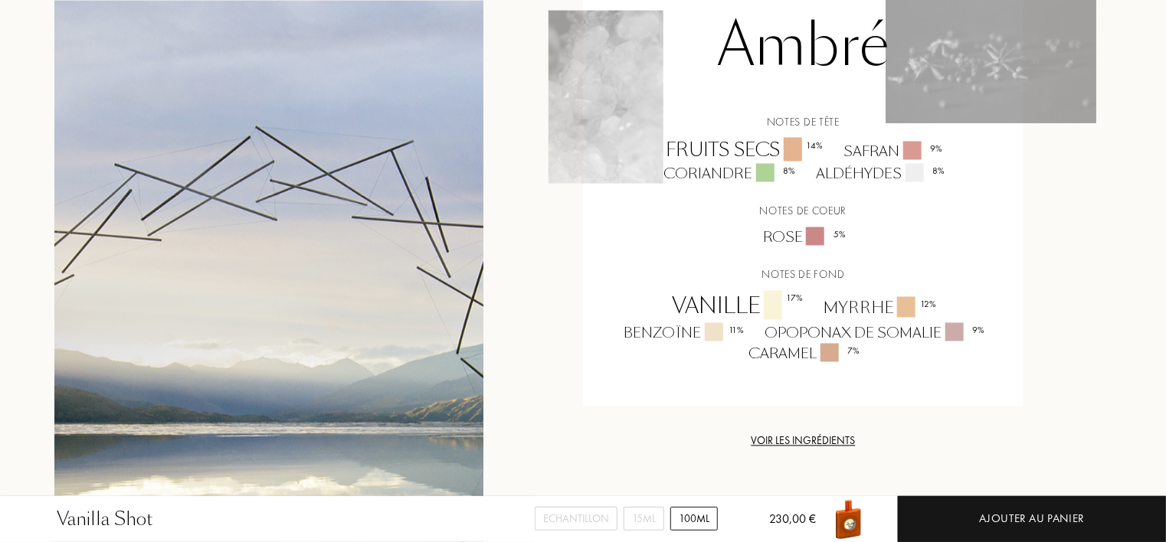
scroll to position [1440, 0]
